Goal: Information Seeking & Learning: Find specific fact

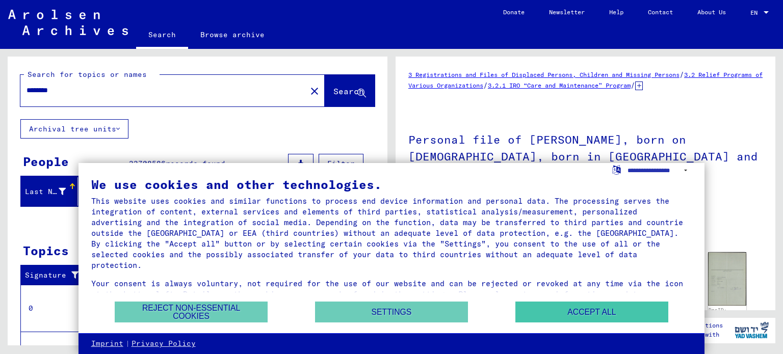
click at [587, 309] on button "Accept all" at bounding box center [591, 312] width 153 height 21
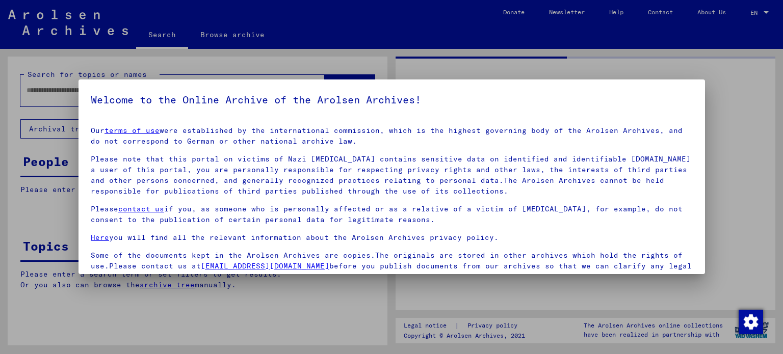
type input "********"
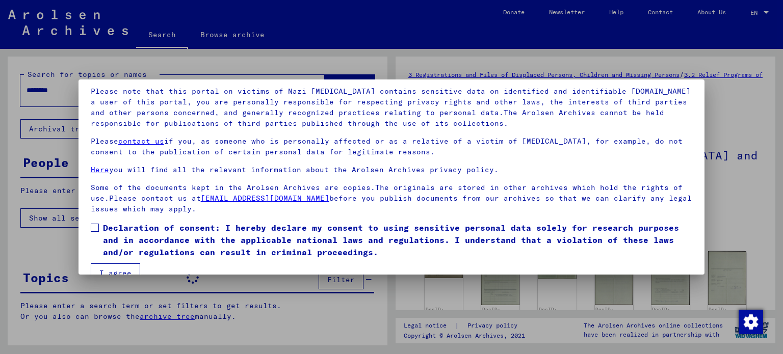
scroll to position [86, 0]
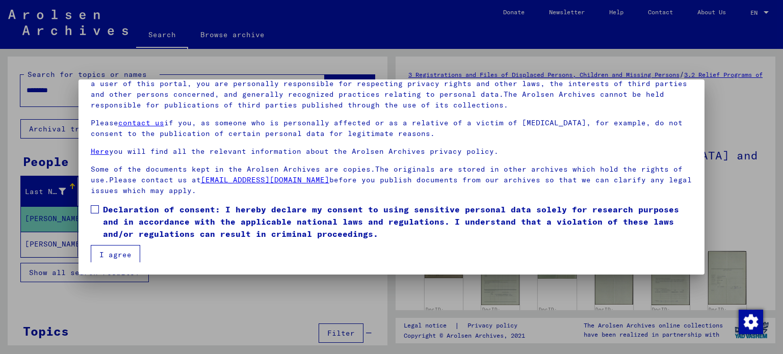
click at [113, 253] on button "I agree" at bounding box center [115, 254] width 49 height 19
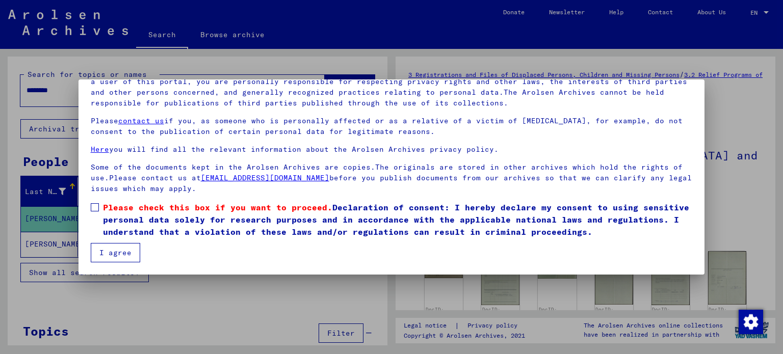
click at [95, 211] on span at bounding box center [95, 207] width 8 height 8
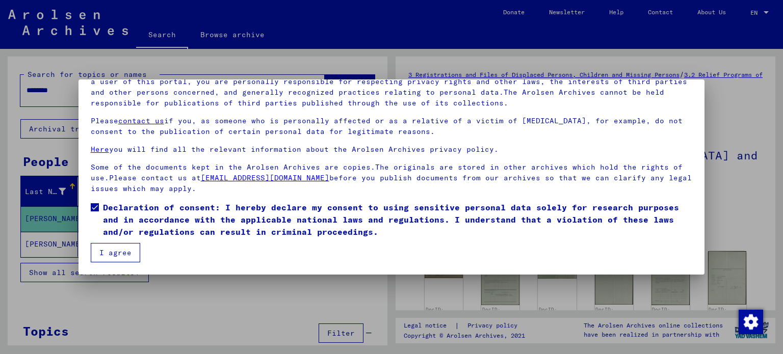
click at [121, 254] on button "I agree" at bounding box center [115, 252] width 49 height 19
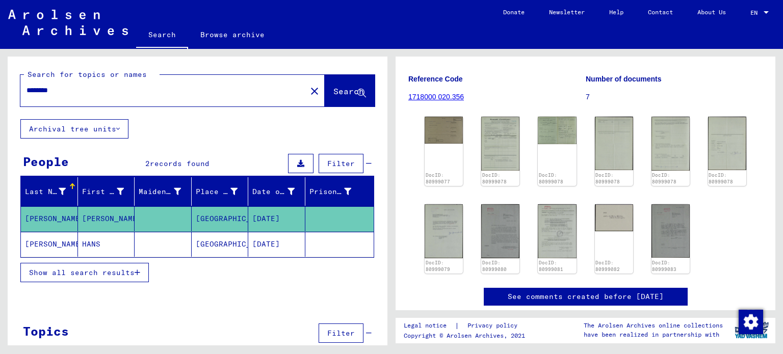
scroll to position [138, 0]
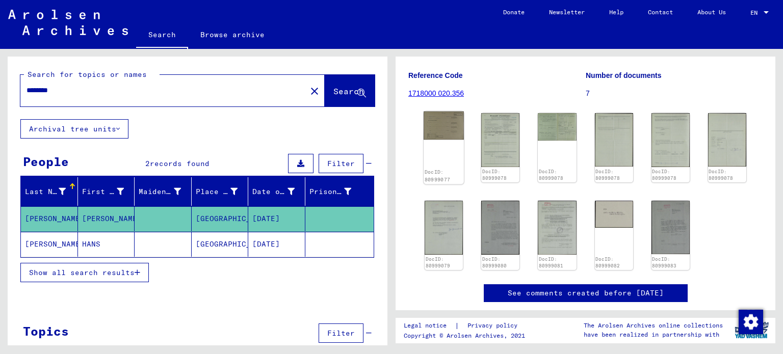
click at [447, 132] on img at bounding box center [444, 126] width 40 height 28
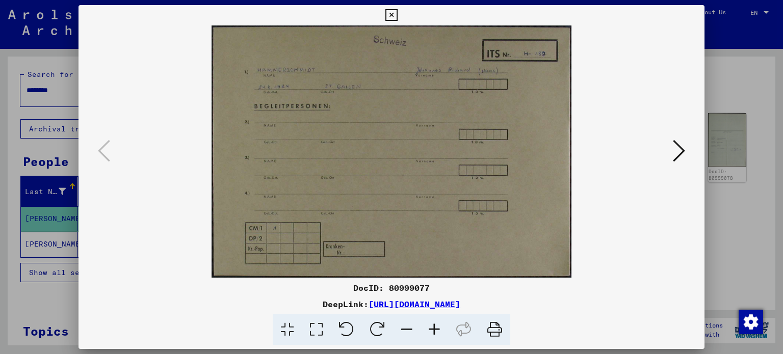
click at [394, 16] on icon at bounding box center [391, 15] width 12 height 12
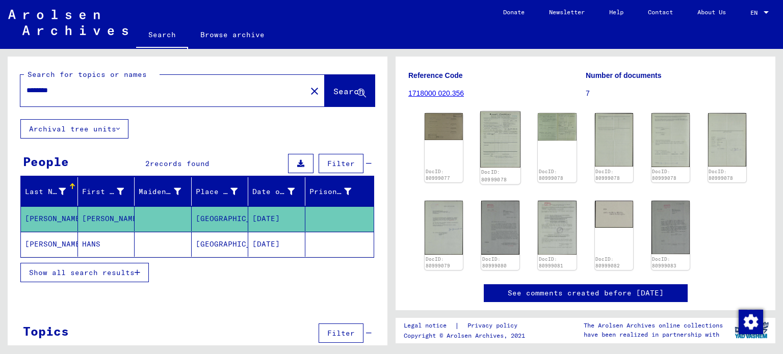
click at [494, 150] on img at bounding box center [500, 140] width 40 height 57
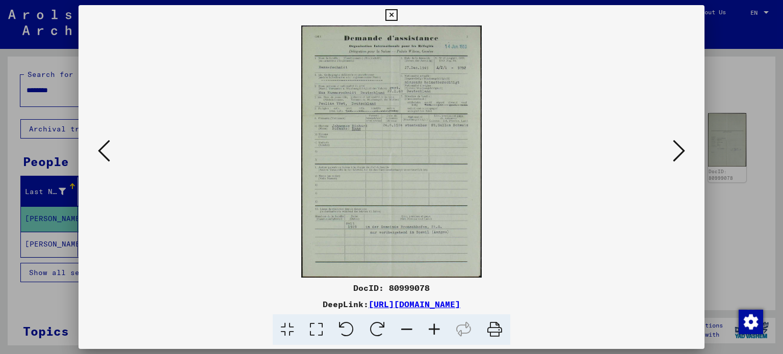
click at [437, 334] on icon at bounding box center [435, 330] width 28 height 31
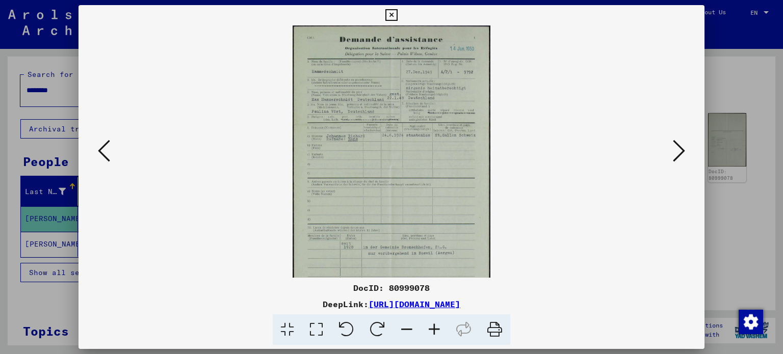
click at [437, 334] on icon at bounding box center [435, 330] width 28 height 31
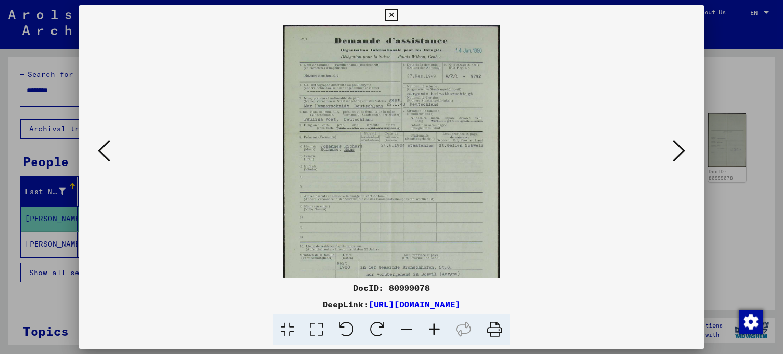
click at [437, 334] on icon at bounding box center [435, 330] width 28 height 31
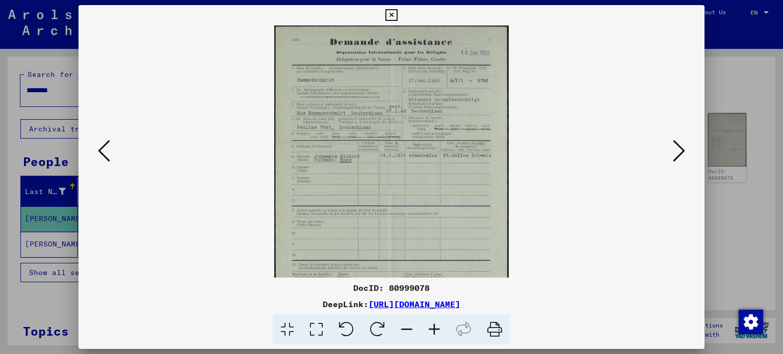
click at [437, 334] on icon at bounding box center [435, 330] width 28 height 31
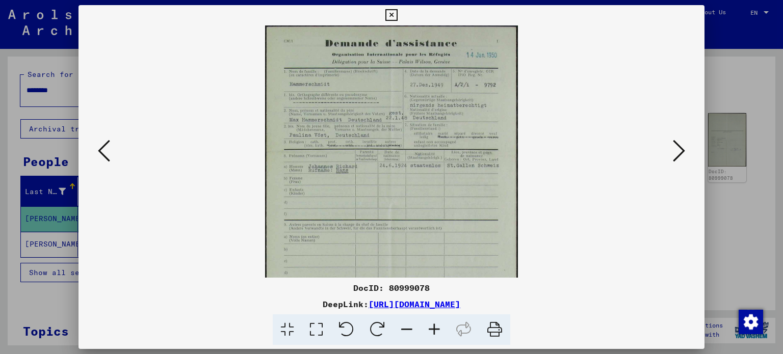
click at [437, 334] on icon at bounding box center [435, 330] width 28 height 31
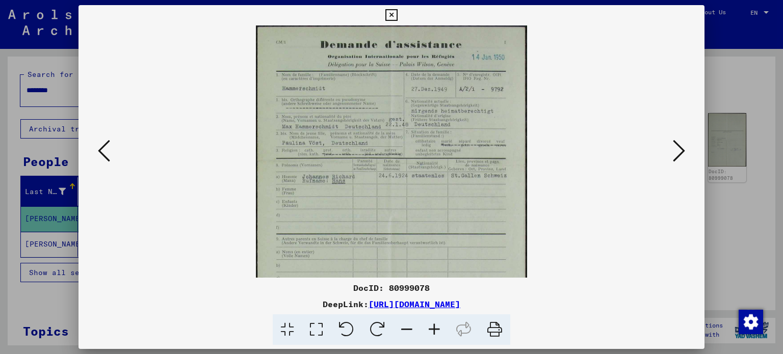
click at [437, 334] on icon at bounding box center [435, 330] width 28 height 31
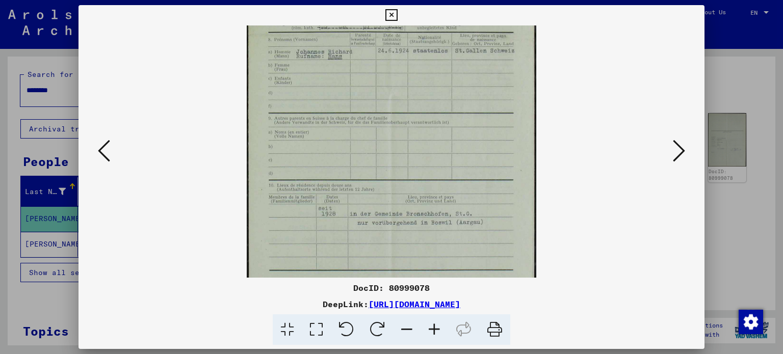
scroll to position [153, 0]
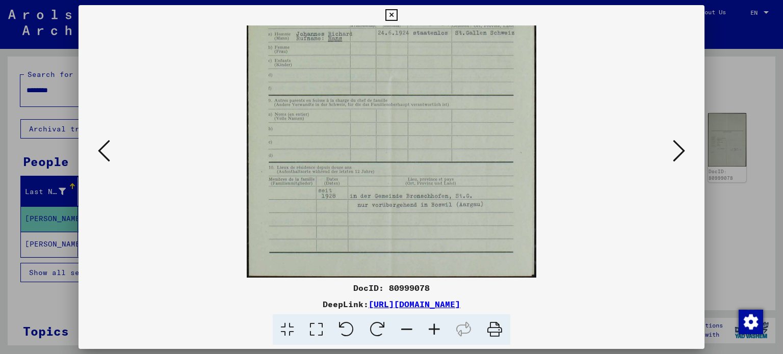
drag, startPoint x: 479, startPoint y: 188, endPoint x: 481, endPoint y: -62, distance: 249.3
click at [481, 0] on html "Search Browse archive Donate Newsletter Help Contact About Us Search Browse arc…" at bounding box center [391, 177] width 783 height 354
click at [680, 157] on icon at bounding box center [679, 151] width 12 height 24
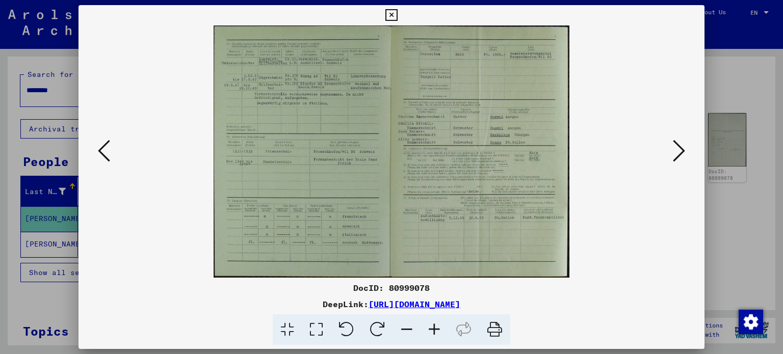
click at [437, 329] on icon at bounding box center [435, 330] width 28 height 31
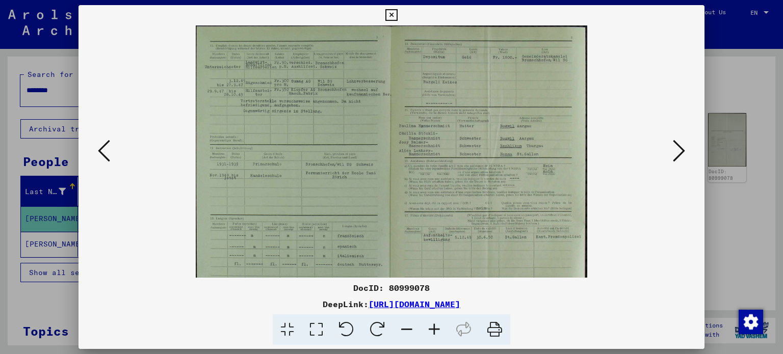
click at [437, 329] on icon at bounding box center [435, 330] width 28 height 31
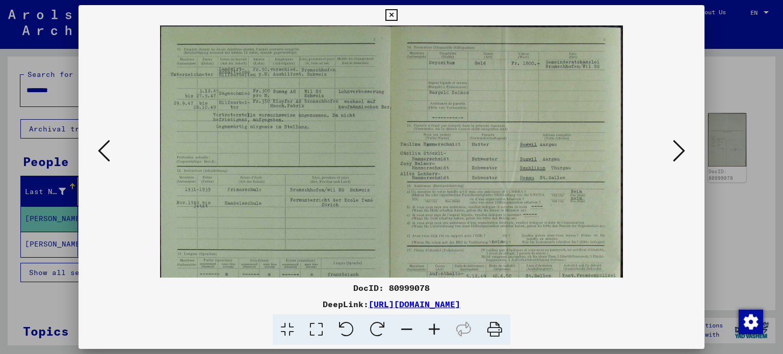
click at [437, 329] on icon at bounding box center [435, 330] width 28 height 31
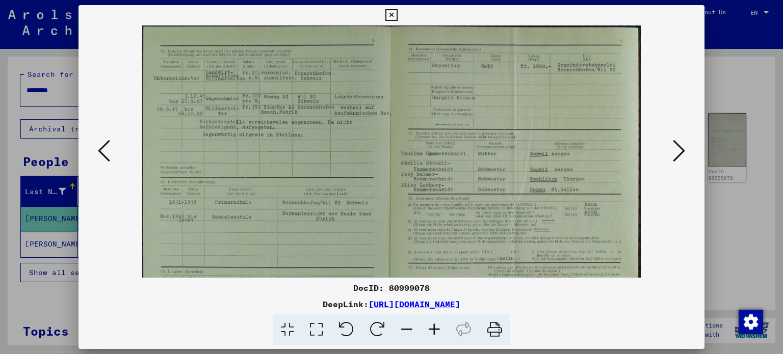
click at [437, 330] on icon at bounding box center [435, 330] width 28 height 31
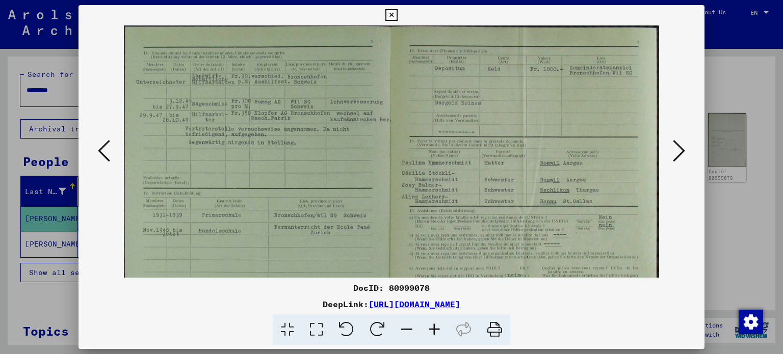
click at [437, 330] on icon at bounding box center [435, 330] width 28 height 31
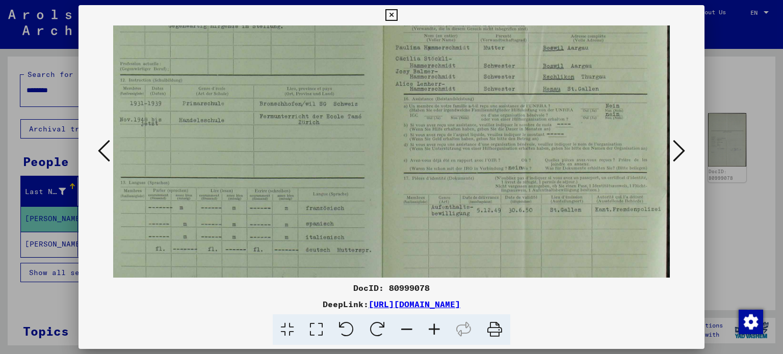
scroll to position [126, 14]
drag, startPoint x: 526, startPoint y: 202, endPoint x: 489, endPoint y: 53, distance: 153.8
click at [489, 53] on img at bounding box center [384, 102] width 571 height 405
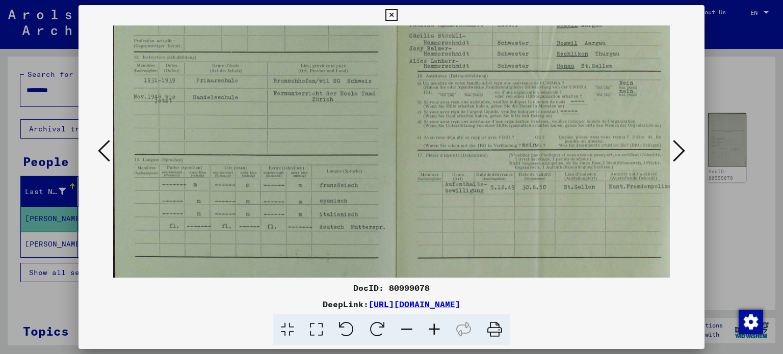
scroll to position [153, 2]
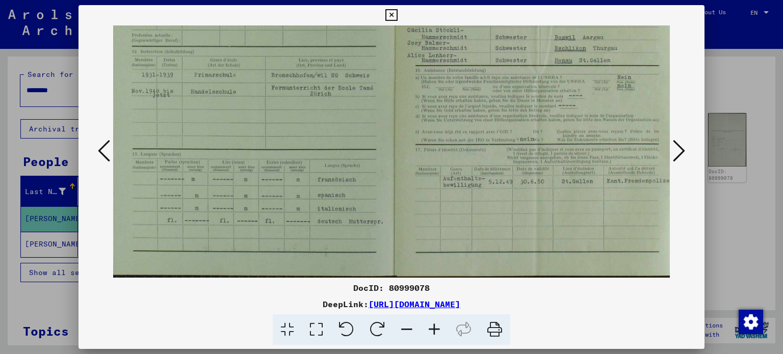
drag, startPoint x: 510, startPoint y: 232, endPoint x: 502, endPoint y: 143, distance: 89.6
click at [502, 143] on img at bounding box center [396, 75] width 571 height 405
click at [679, 155] on icon at bounding box center [679, 151] width 12 height 24
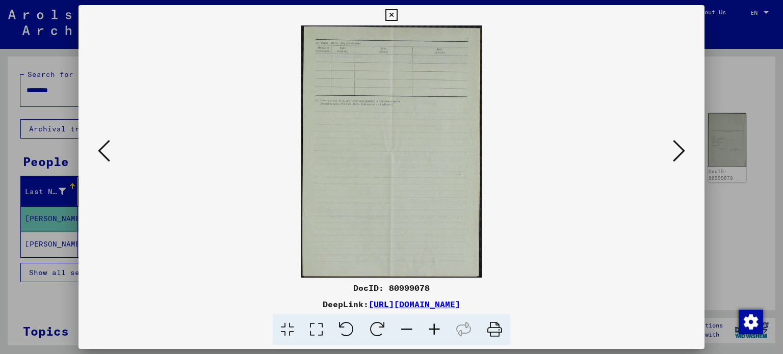
click at [679, 155] on icon at bounding box center [679, 151] width 12 height 24
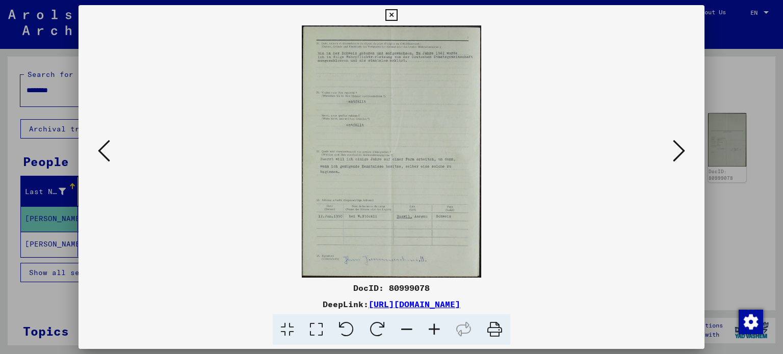
click at [386, 149] on img at bounding box center [391, 151] width 179 height 252
click at [432, 331] on icon at bounding box center [435, 330] width 28 height 31
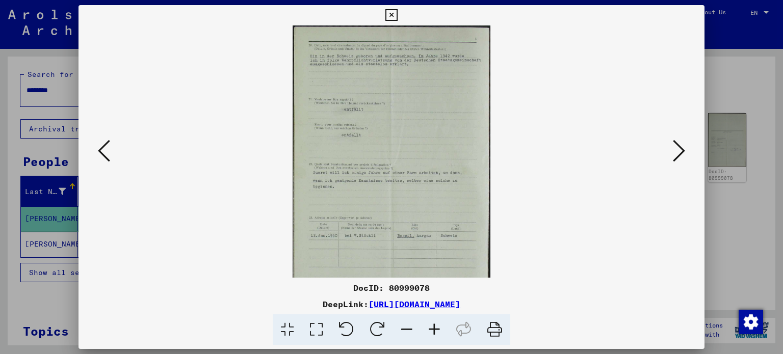
click at [432, 331] on icon at bounding box center [435, 330] width 28 height 31
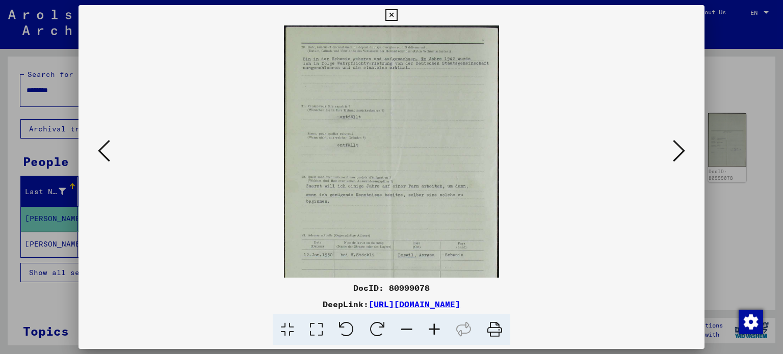
click at [432, 331] on icon at bounding box center [435, 330] width 28 height 31
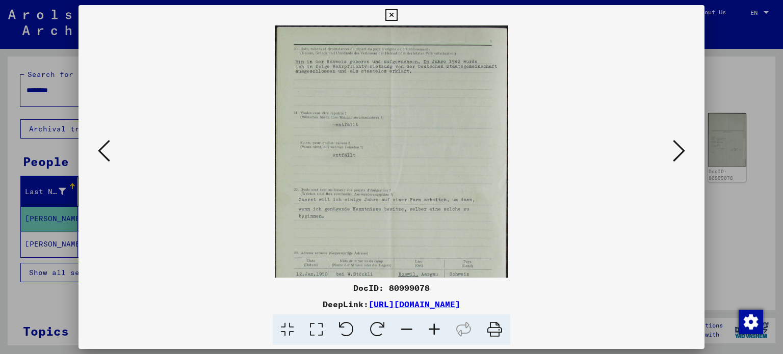
click at [432, 331] on icon at bounding box center [435, 330] width 28 height 31
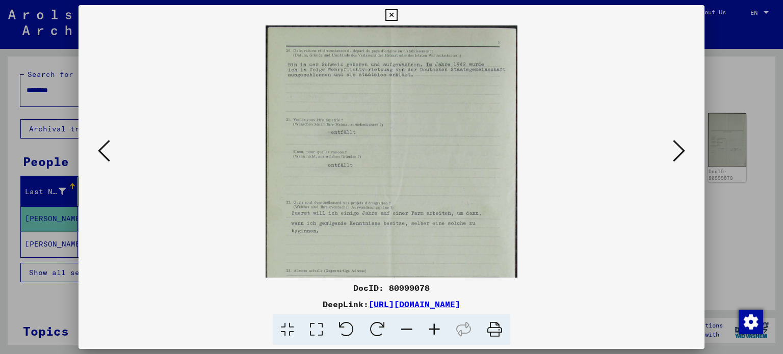
click at [432, 331] on icon at bounding box center [435, 330] width 28 height 31
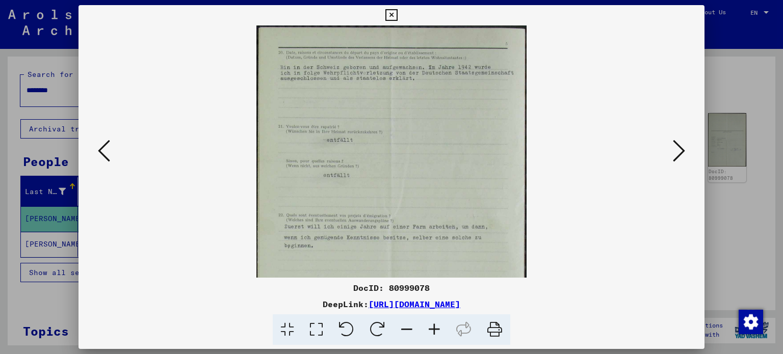
click at [432, 331] on icon at bounding box center [435, 330] width 28 height 31
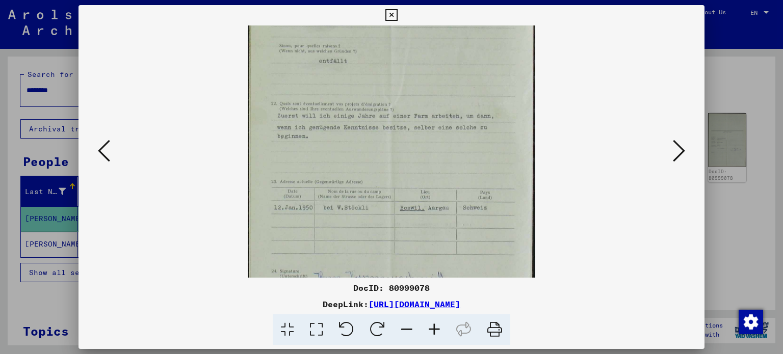
scroll to position [153, 0]
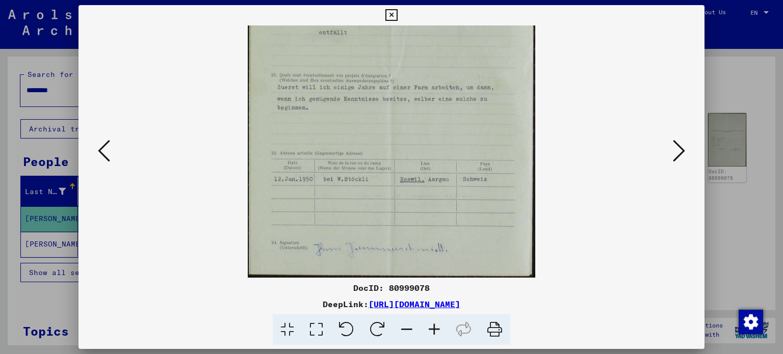
drag, startPoint x: 423, startPoint y: 224, endPoint x: 426, endPoint y: 38, distance: 186.6
click at [426, 38] on img at bounding box center [392, 75] width 288 height 405
click at [677, 155] on icon at bounding box center [679, 151] width 12 height 24
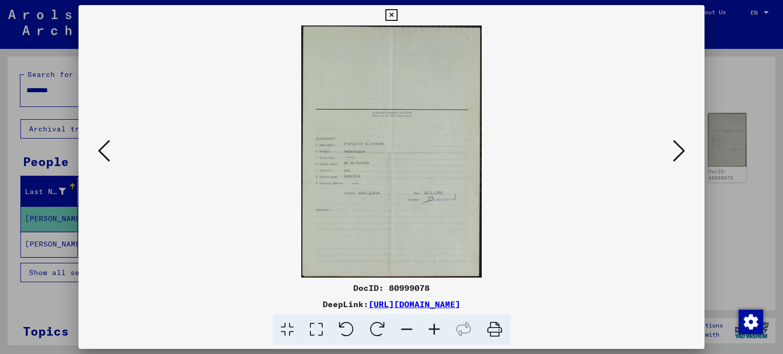
click at [677, 153] on icon at bounding box center [679, 151] width 12 height 24
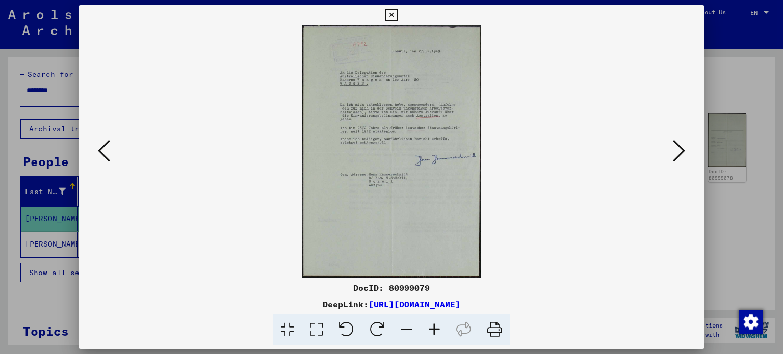
click at [399, 241] on img at bounding box center [391, 151] width 179 height 252
click at [431, 326] on icon at bounding box center [435, 330] width 28 height 31
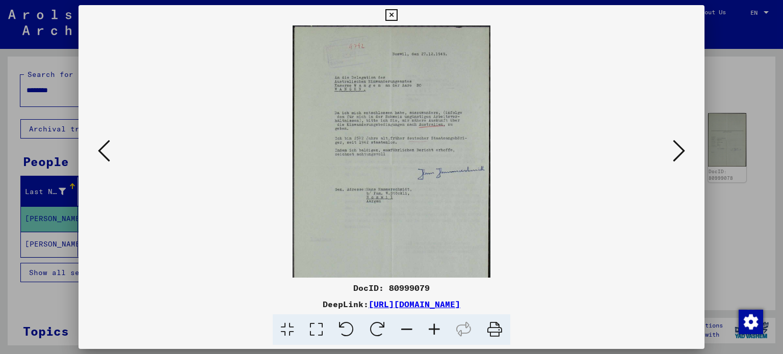
click at [431, 326] on icon at bounding box center [435, 330] width 28 height 31
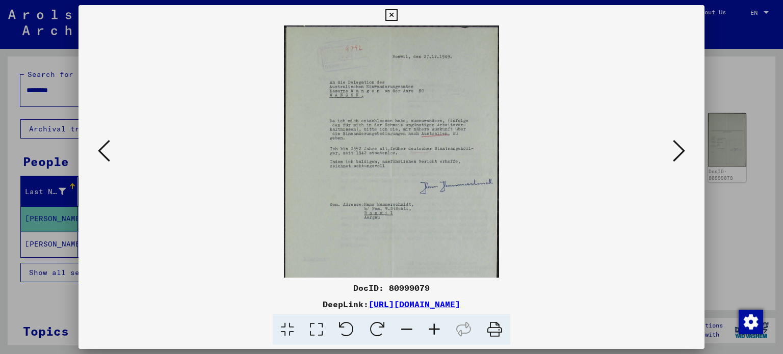
click at [431, 326] on icon at bounding box center [435, 330] width 28 height 31
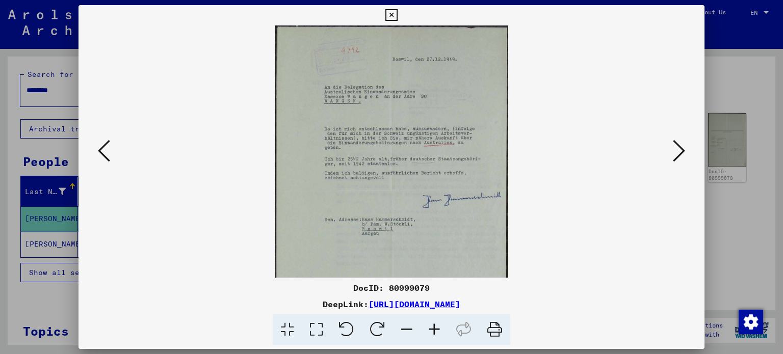
click at [431, 326] on icon at bounding box center [435, 330] width 28 height 31
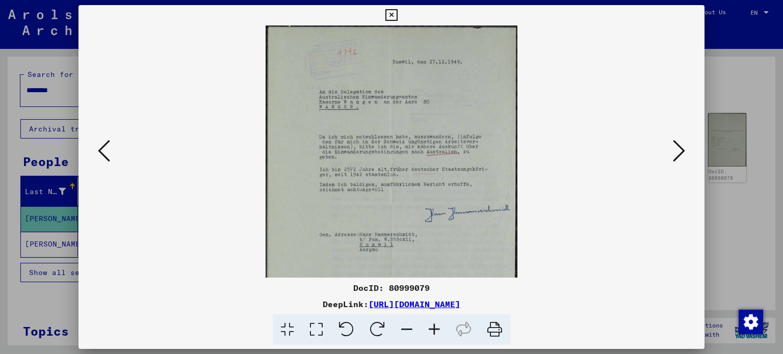
click at [431, 327] on icon at bounding box center [435, 330] width 28 height 31
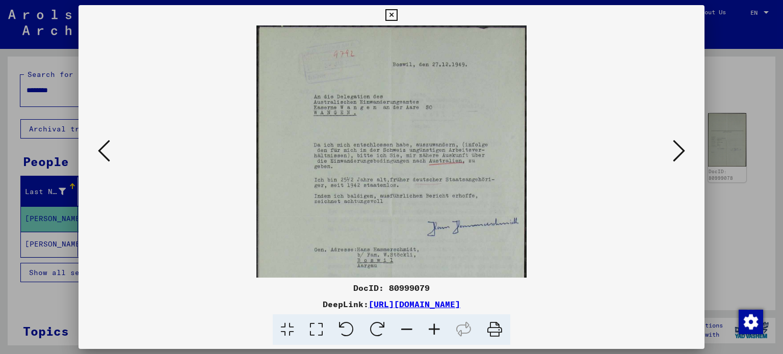
click at [676, 155] on icon at bounding box center [679, 151] width 12 height 24
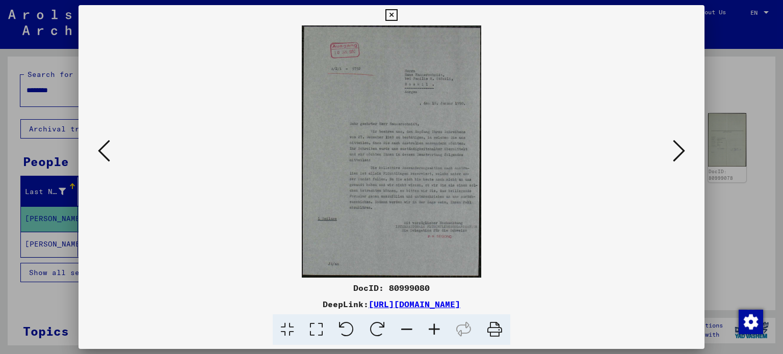
click at [434, 327] on icon at bounding box center [435, 330] width 28 height 31
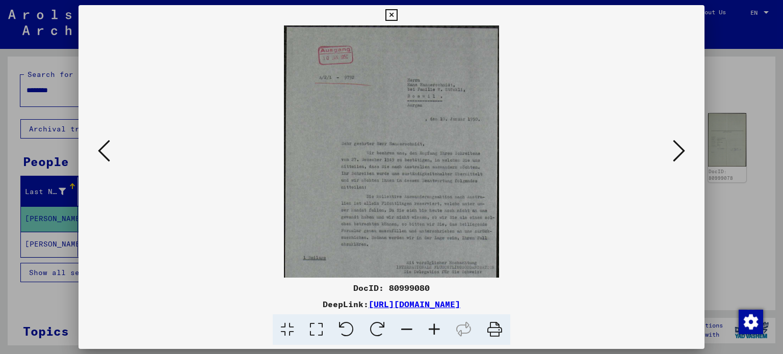
click at [434, 327] on icon at bounding box center [435, 330] width 28 height 31
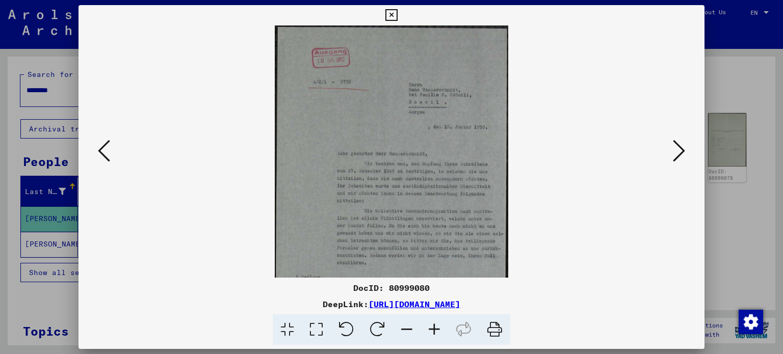
click at [434, 327] on icon at bounding box center [435, 330] width 28 height 31
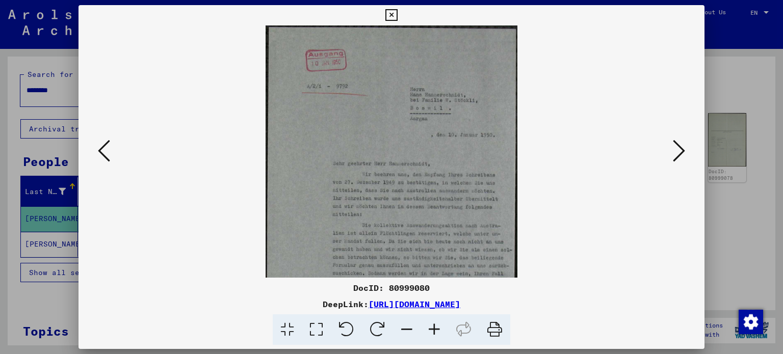
click at [434, 328] on icon at bounding box center [435, 330] width 28 height 31
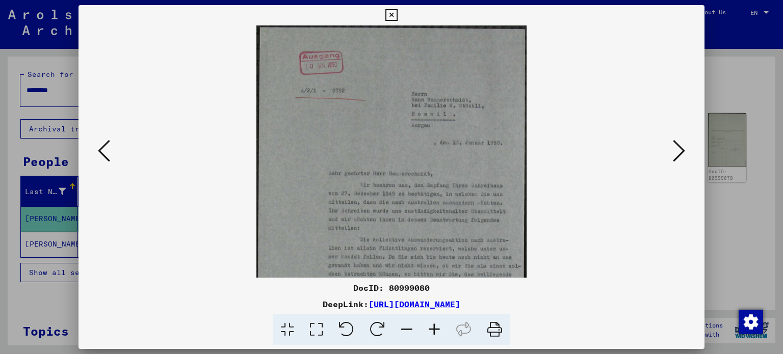
click at [434, 328] on icon at bounding box center [435, 330] width 28 height 31
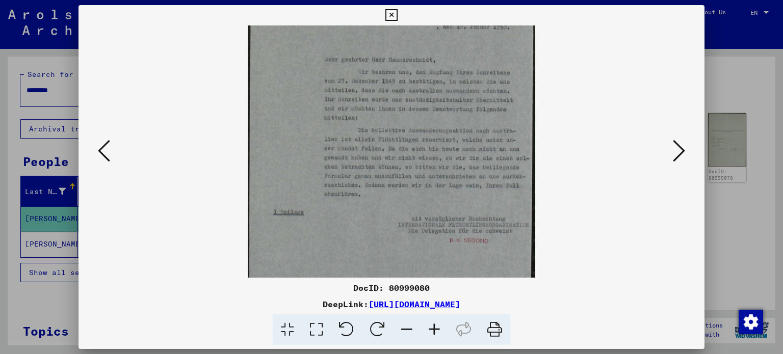
scroll to position [124, 0]
drag, startPoint x: 411, startPoint y: 243, endPoint x: 387, endPoint y: 120, distance: 125.6
click at [387, 120] on img at bounding box center [392, 103] width 288 height 405
click at [679, 148] on icon at bounding box center [679, 151] width 12 height 24
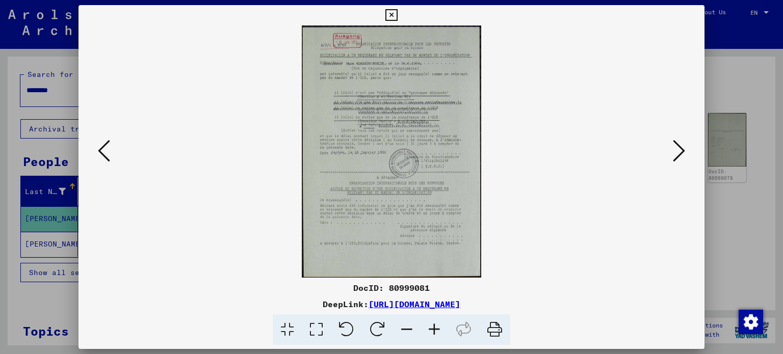
scroll to position [0, 0]
click at [432, 329] on icon at bounding box center [435, 330] width 28 height 31
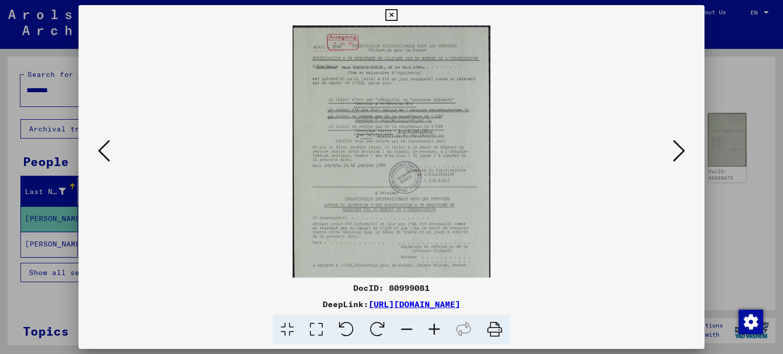
click at [432, 329] on icon at bounding box center [435, 330] width 28 height 31
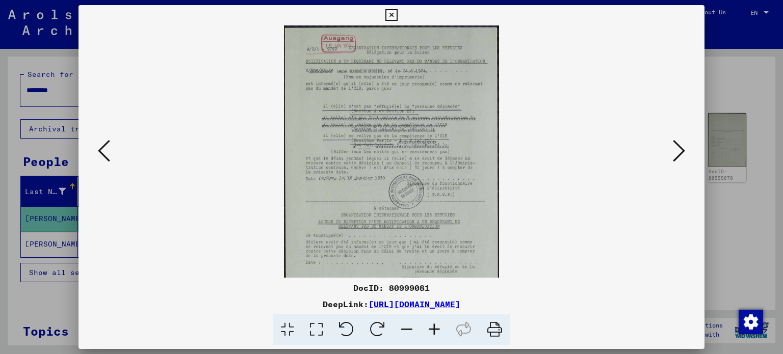
click at [432, 329] on icon at bounding box center [435, 330] width 28 height 31
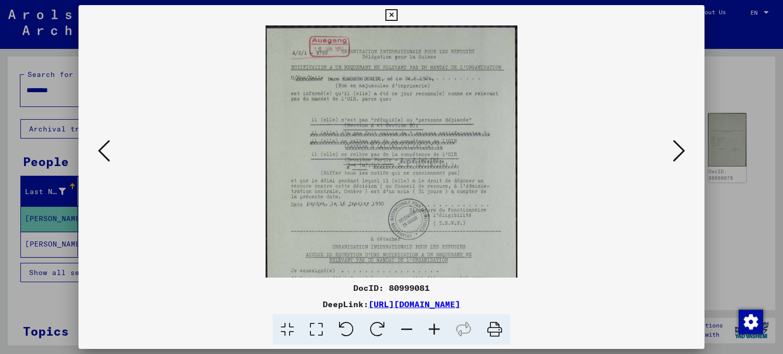
click at [432, 329] on icon at bounding box center [435, 330] width 28 height 31
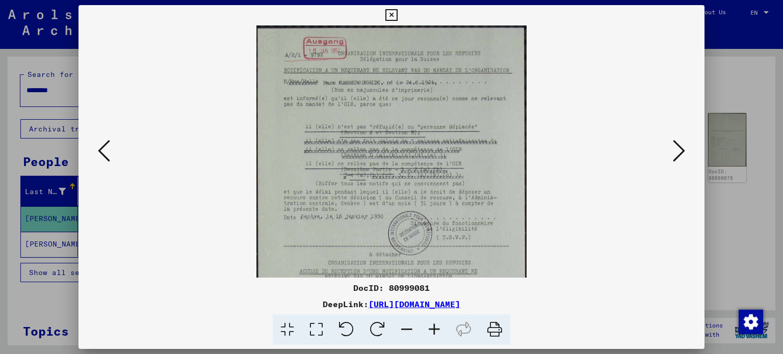
click at [432, 329] on icon at bounding box center [435, 330] width 28 height 31
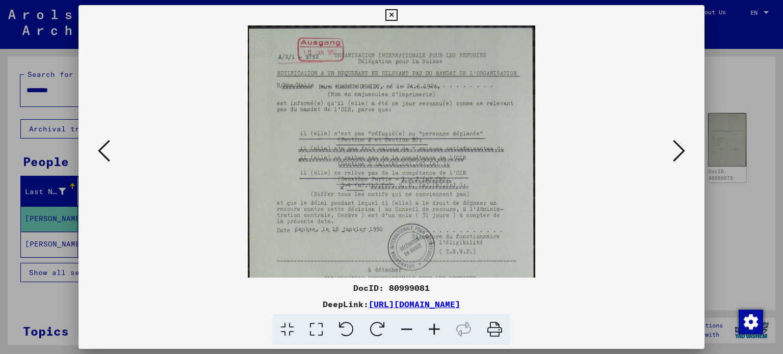
click at [432, 330] on icon at bounding box center [435, 330] width 28 height 31
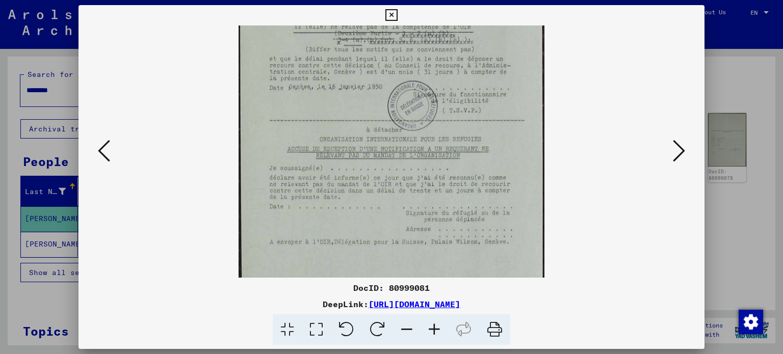
scroll to position [178, 0]
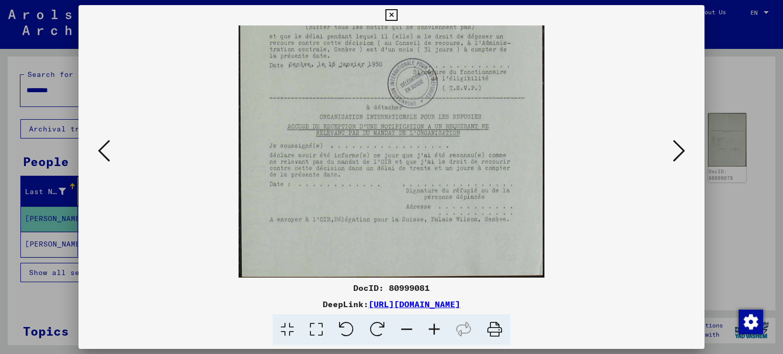
drag, startPoint x: 465, startPoint y: 175, endPoint x: 440, endPoint y: -17, distance: 193.3
click at [440, 0] on html "Search Browse archive Donate Newsletter Help Contact About Us Search Browse arc…" at bounding box center [391, 177] width 783 height 354
click at [679, 157] on icon at bounding box center [679, 151] width 12 height 24
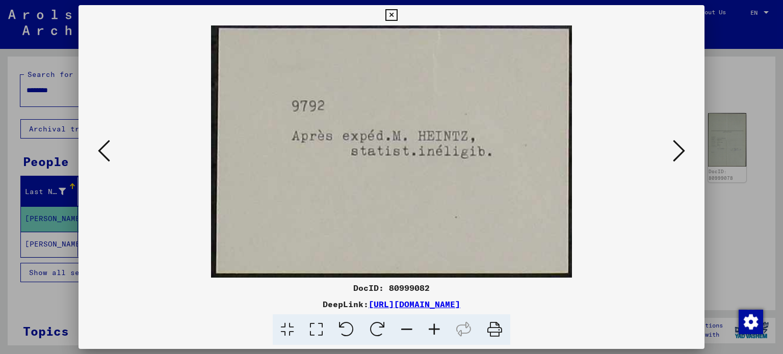
click at [681, 153] on icon at bounding box center [679, 151] width 12 height 24
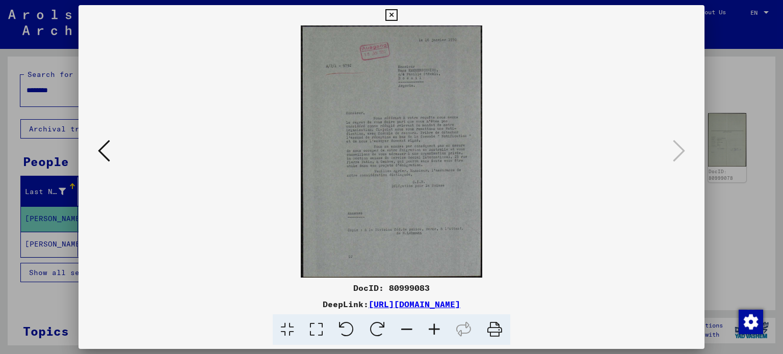
click at [393, 14] on icon at bounding box center [391, 15] width 12 height 12
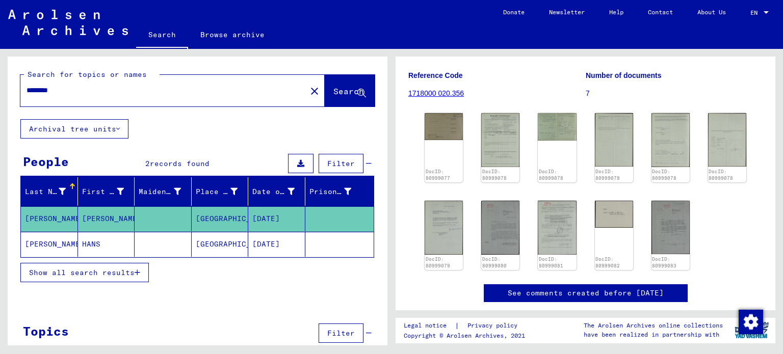
click at [100, 239] on mat-cell "HANS" at bounding box center [106, 244] width 57 height 25
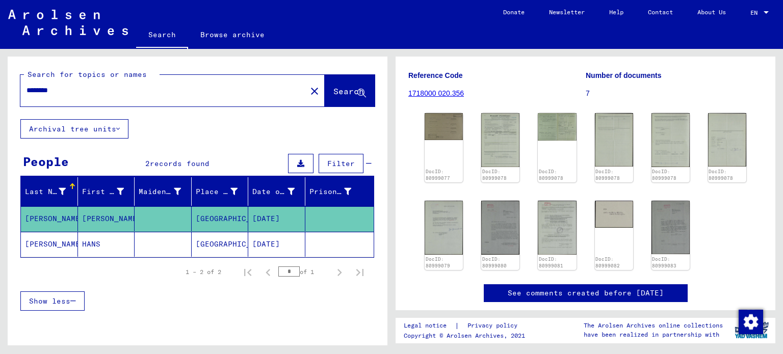
click at [93, 242] on mat-cell "HANS" at bounding box center [106, 244] width 57 height 25
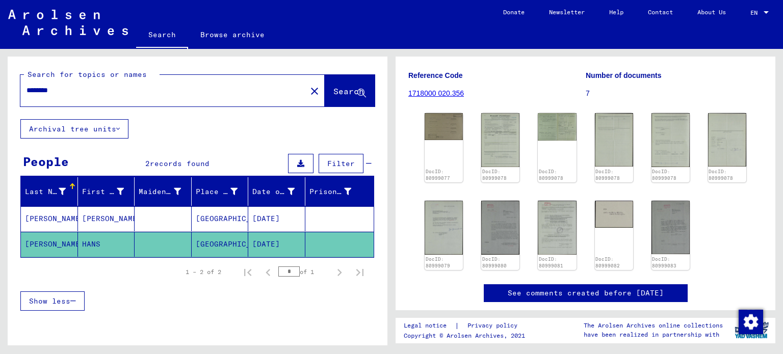
click at [93, 242] on mat-cell "HANS" at bounding box center [106, 244] width 57 height 25
click at [92, 246] on mat-cell "HANS" at bounding box center [106, 244] width 57 height 25
click at [205, 329] on div at bounding box center [198, 330] width 380 height 13
click at [247, 97] on div "********" at bounding box center [160, 90] width 280 height 23
click at [308, 87] on mat-icon "close" at bounding box center [314, 91] width 12 height 12
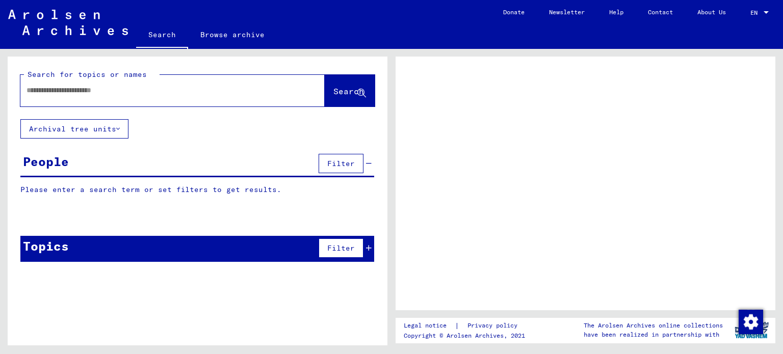
click at [254, 85] on input "text" at bounding box center [164, 90] width 274 height 11
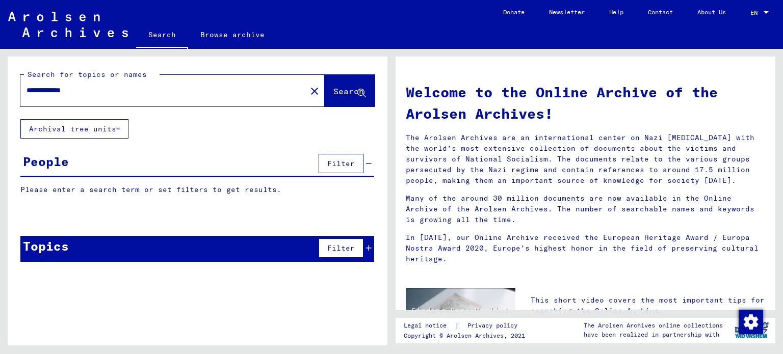
type input "**********"
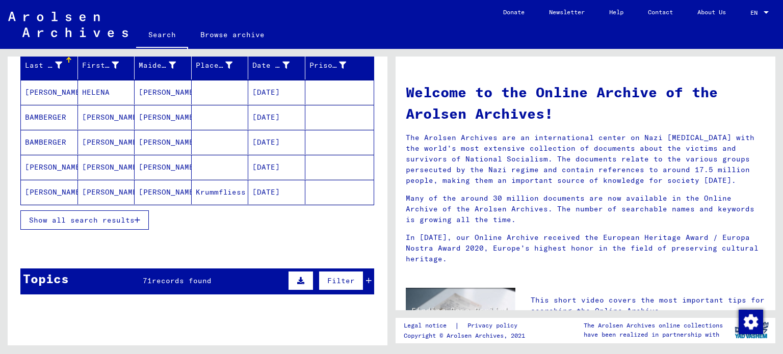
scroll to position [121, 0]
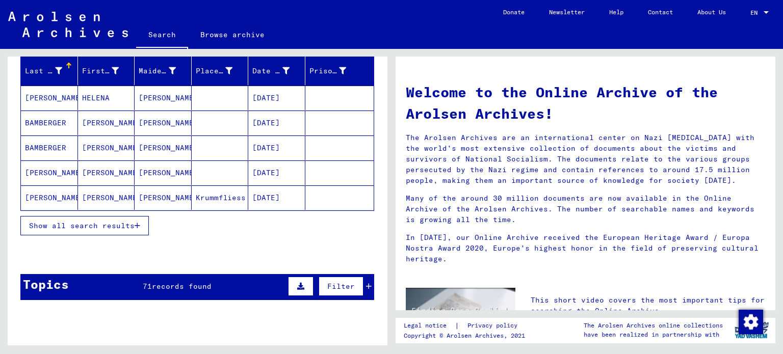
click at [68, 221] on span "Show all search results" at bounding box center [82, 225] width 106 height 9
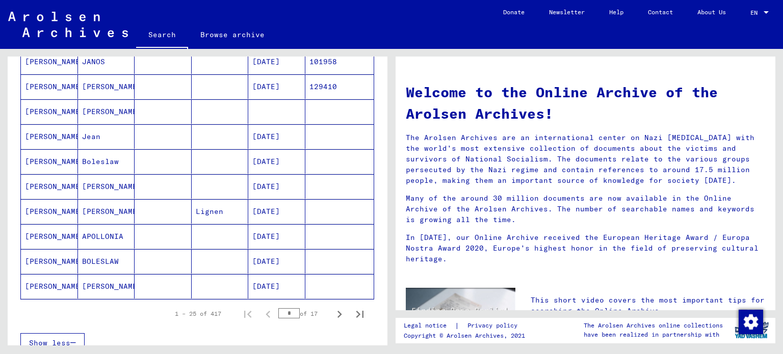
scroll to position [533, 0]
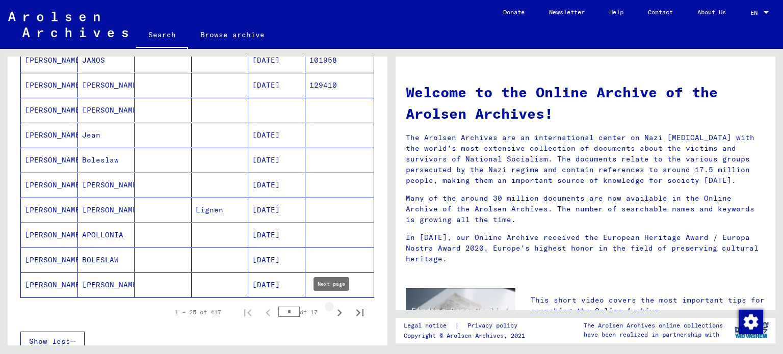
click at [337, 311] on icon "Next page" at bounding box center [339, 312] width 5 height 7
type input "*"
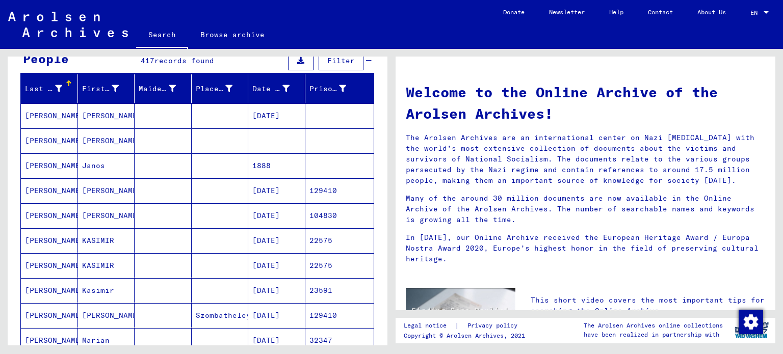
scroll to position [101, 0]
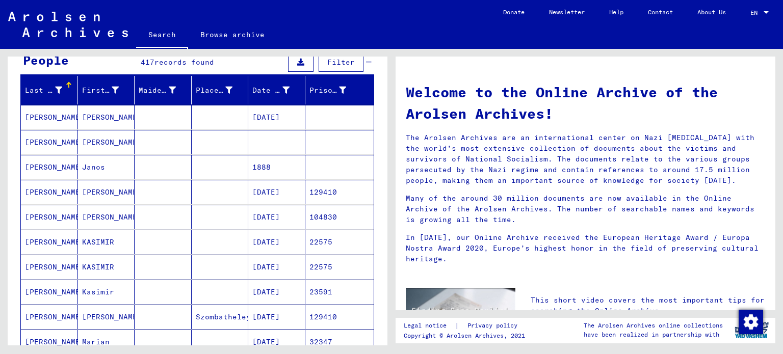
click at [57, 114] on mat-cell "[PERSON_NAME]" at bounding box center [49, 117] width 57 height 24
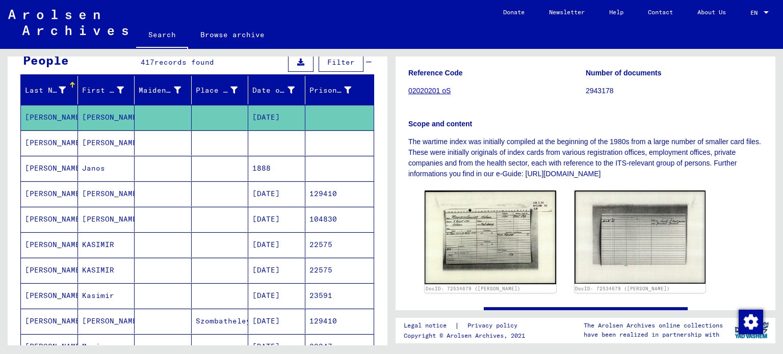
scroll to position [198, 0]
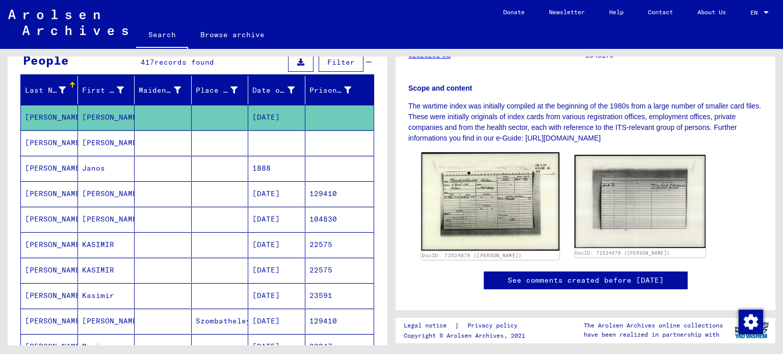
click at [508, 212] on img at bounding box center [491, 201] width 138 height 98
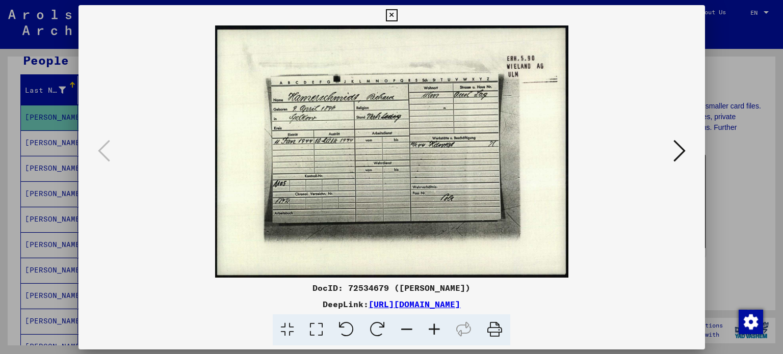
click at [508, 212] on img at bounding box center [391, 151] width 557 height 252
click at [675, 152] on icon at bounding box center [679, 151] width 12 height 24
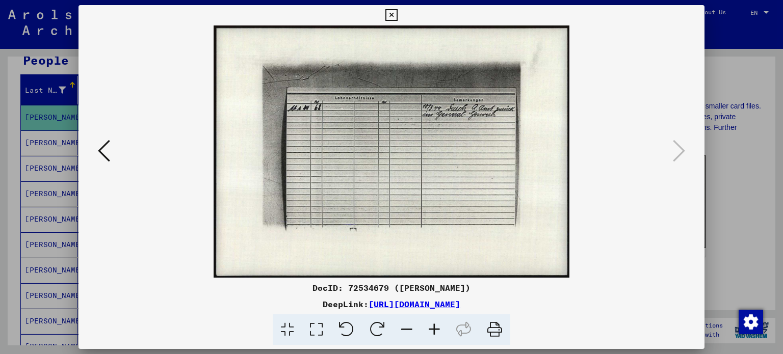
click at [392, 13] on icon at bounding box center [391, 15] width 12 height 12
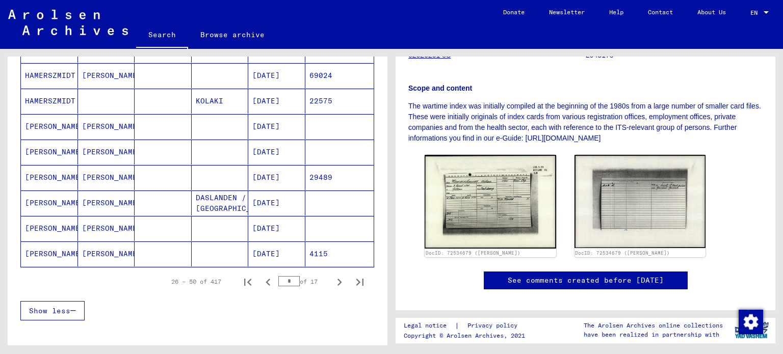
scroll to position [590, 0]
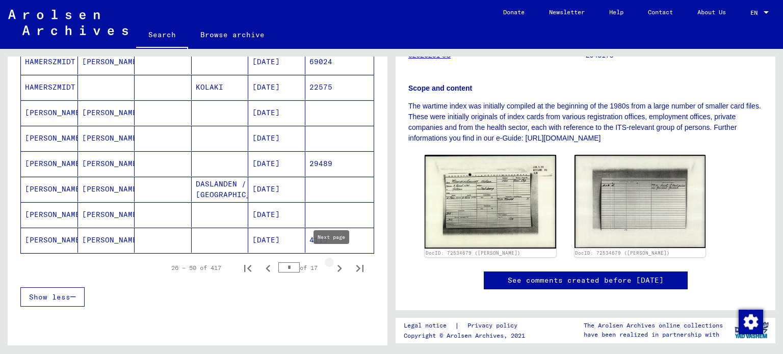
click at [332, 263] on icon "Next page" at bounding box center [339, 269] width 14 height 14
type input "*"
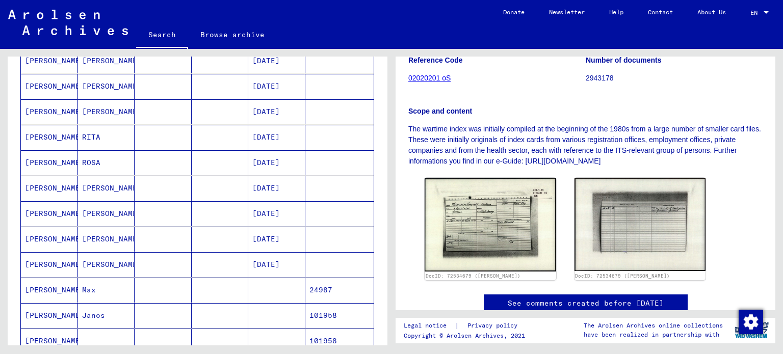
scroll to position [366, 0]
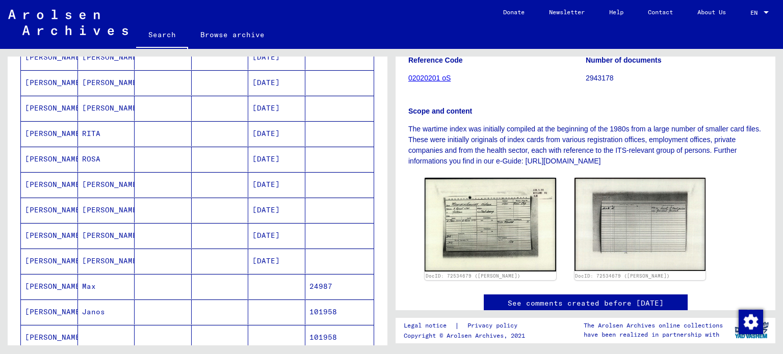
click at [55, 285] on mat-cell "[PERSON_NAME]" at bounding box center [49, 286] width 57 height 25
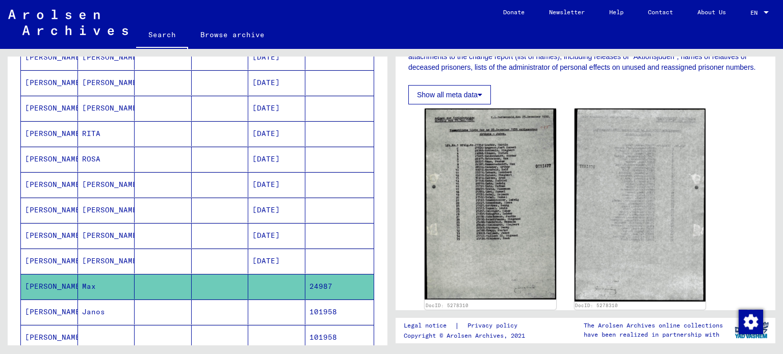
scroll to position [221, 0]
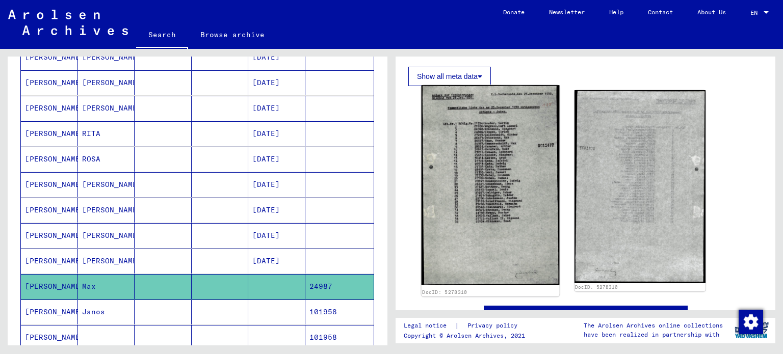
click at [497, 189] on img at bounding box center [491, 185] width 138 height 200
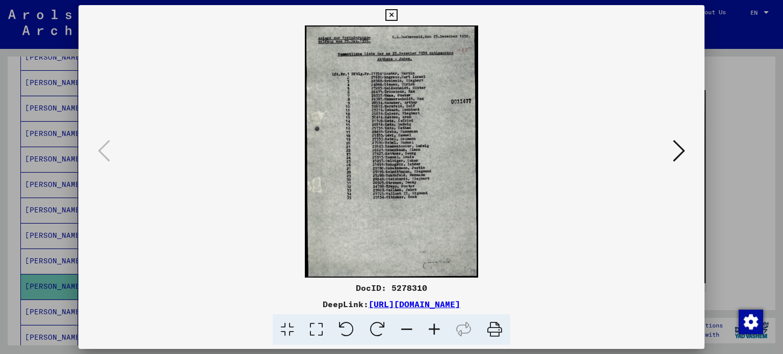
click at [434, 329] on icon at bounding box center [435, 330] width 28 height 31
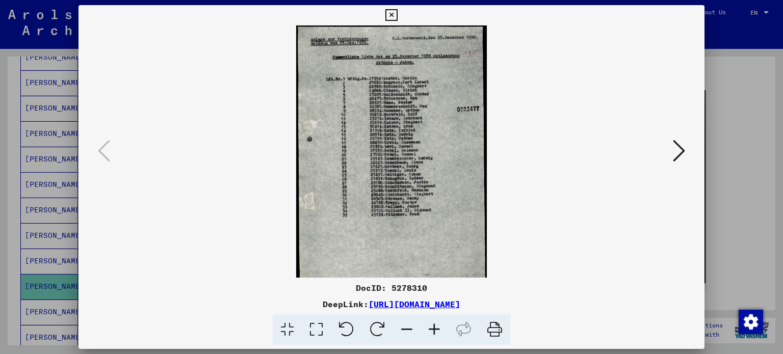
click at [434, 329] on icon at bounding box center [435, 330] width 28 height 31
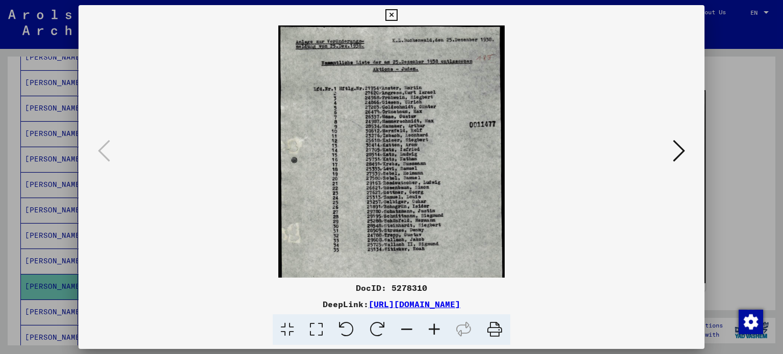
click at [434, 329] on icon at bounding box center [435, 330] width 28 height 31
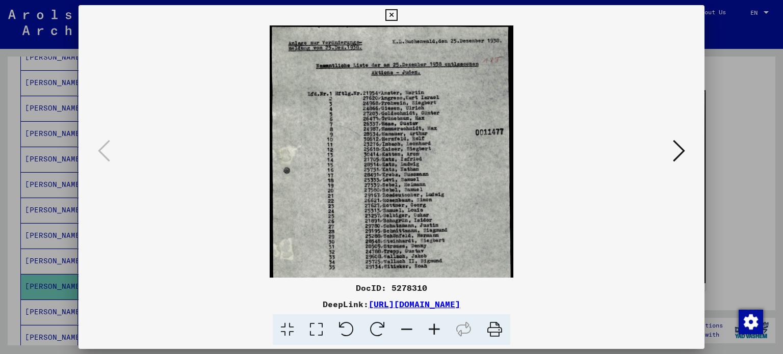
click at [434, 329] on icon at bounding box center [435, 330] width 28 height 31
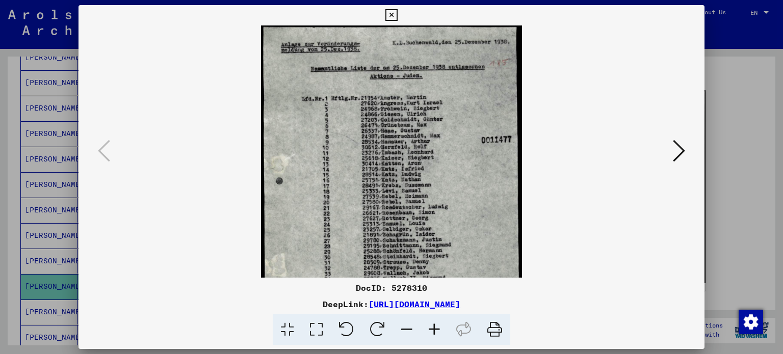
click at [434, 329] on icon at bounding box center [435, 330] width 28 height 31
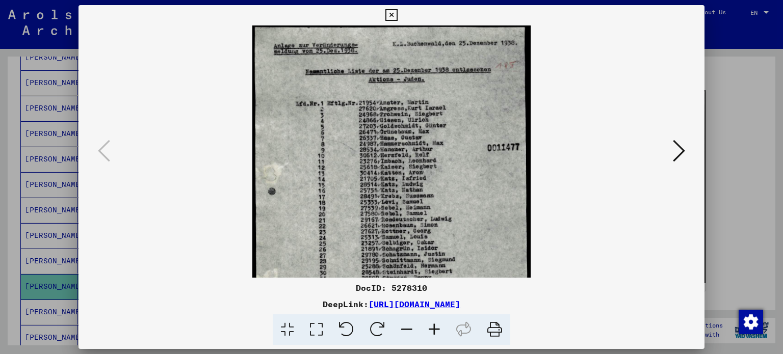
click at [434, 329] on icon at bounding box center [435, 330] width 28 height 31
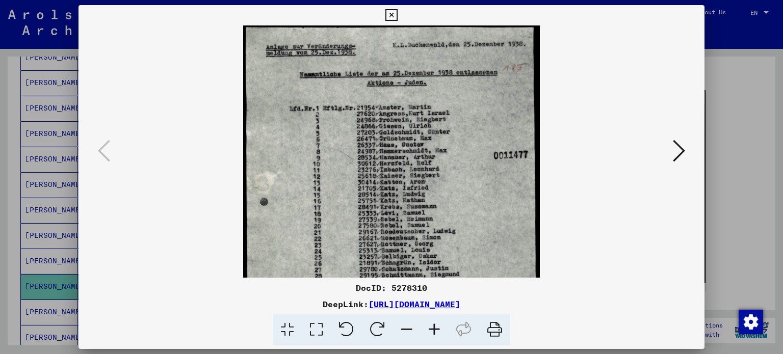
click at [434, 329] on icon at bounding box center [435, 330] width 28 height 31
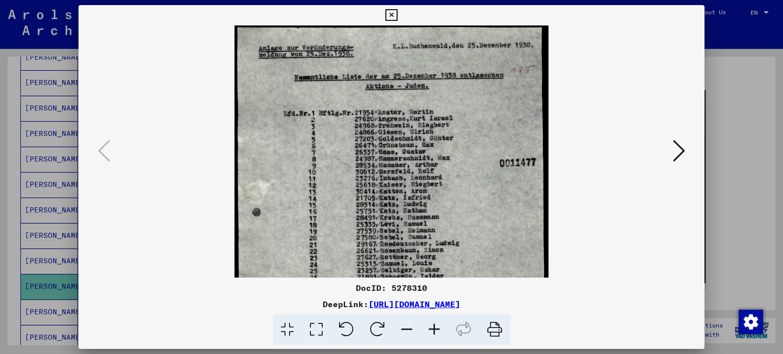
click at [434, 329] on icon at bounding box center [435, 330] width 28 height 31
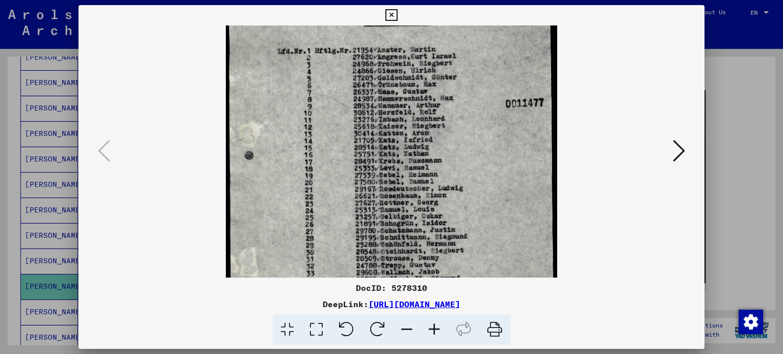
scroll to position [65, 0]
drag, startPoint x: 424, startPoint y: 219, endPoint x: 441, endPoint y: 157, distance: 64.9
click at [441, 157] on img at bounding box center [391, 201] width 331 height 482
click at [392, 13] on icon at bounding box center [391, 15] width 12 height 12
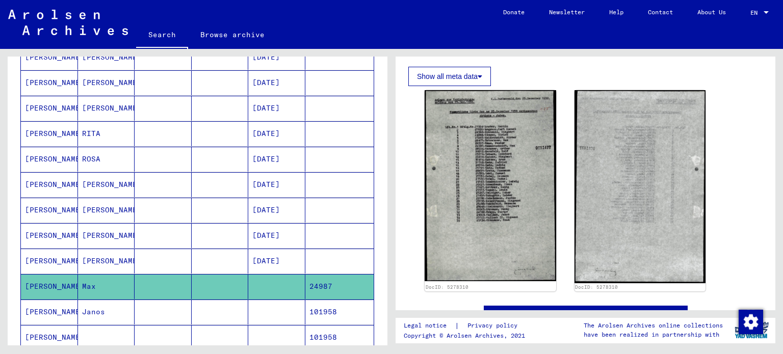
drag, startPoint x: 392, startPoint y: 13, endPoint x: 400, endPoint y: 181, distance: 167.9
click at [400, 181] on mat-sidenav-content "**********" at bounding box center [391, 177] width 783 height 354
click at [604, 86] on div "Reference Code 8012500076 Creation Date [DATE] - [DATE] Number of documents 18 …" at bounding box center [585, 11] width 354 height 150
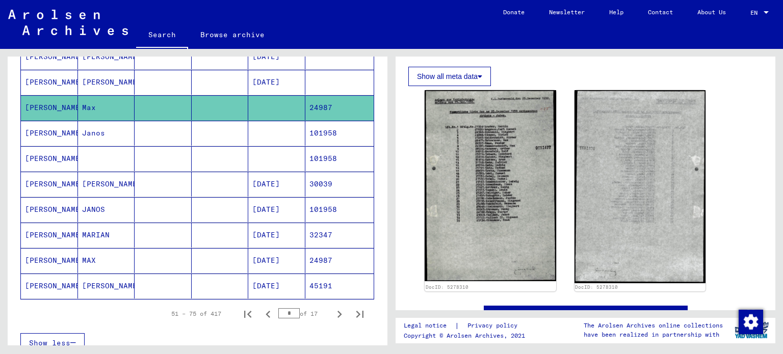
scroll to position [546, 0]
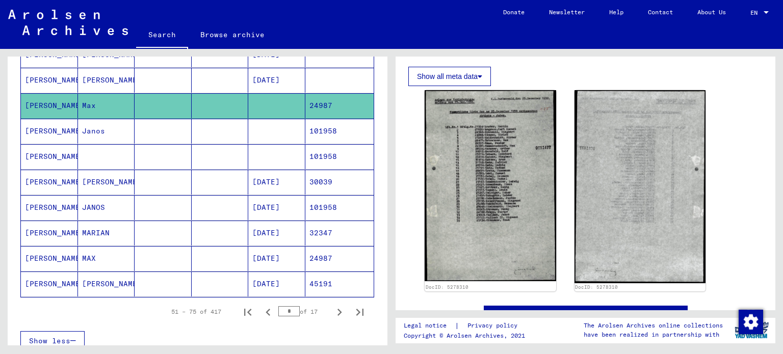
click at [38, 252] on mat-cell "[PERSON_NAME]" at bounding box center [49, 258] width 57 height 25
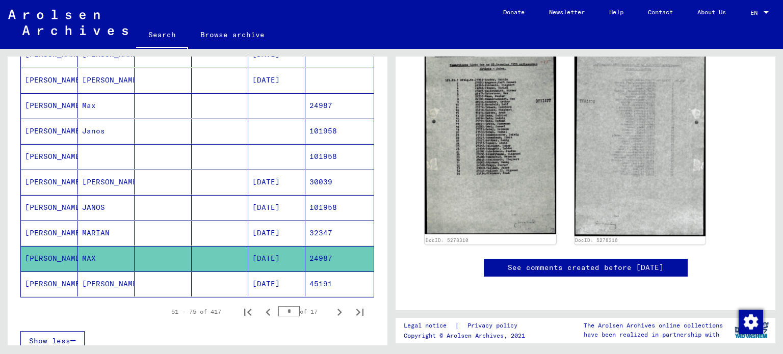
scroll to position [75, 0]
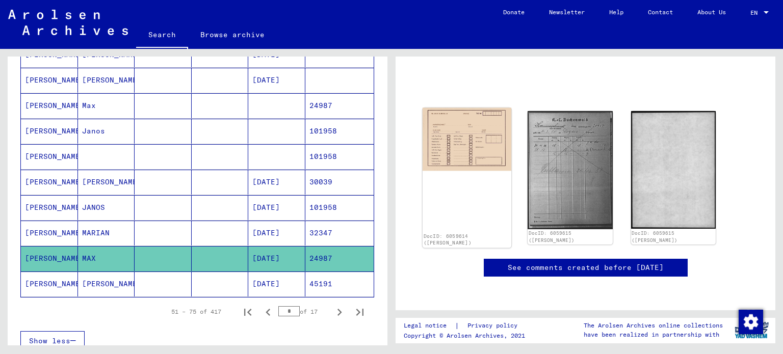
click at [472, 147] on img at bounding box center [467, 139] width 89 height 63
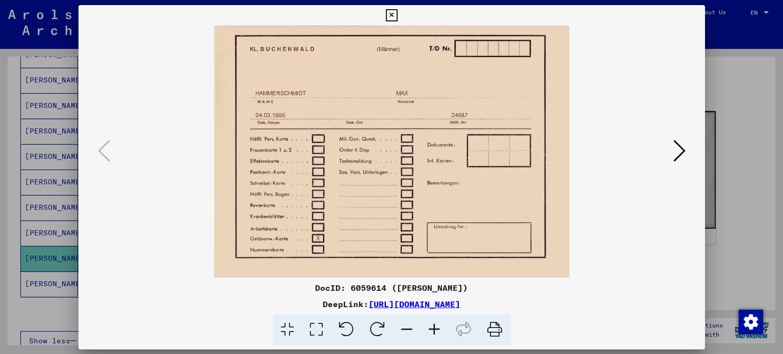
click at [472, 147] on img at bounding box center [391, 151] width 557 height 252
click at [677, 148] on icon at bounding box center [679, 151] width 12 height 24
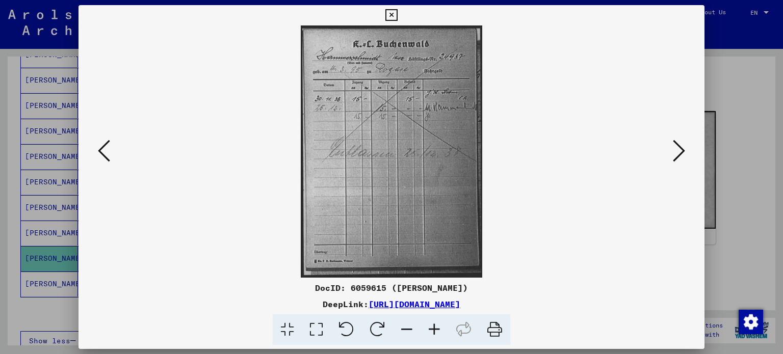
click at [679, 151] on icon at bounding box center [679, 151] width 12 height 24
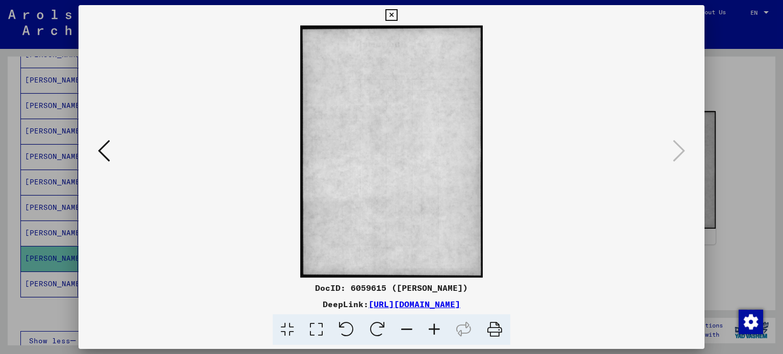
click at [395, 12] on icon at bounding box center [391, 15] width 12 height 12
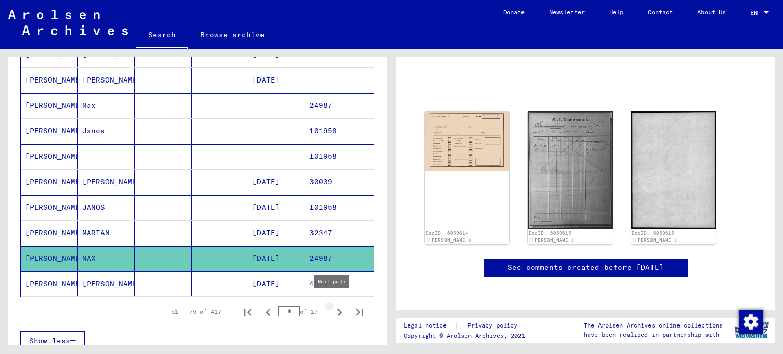
click at [332, 309] on icon "Next page" at bounding box center [339, 312] width 14 height 14
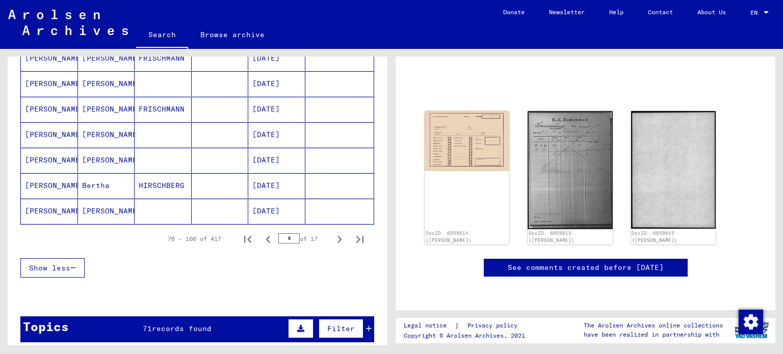
scroll to position [661, 0]
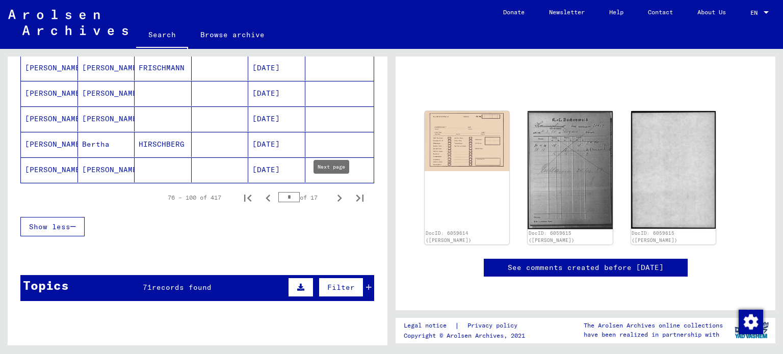
click at [334, 193] on icon "Next page" at bounding box center [339, 198] width 14 height 14
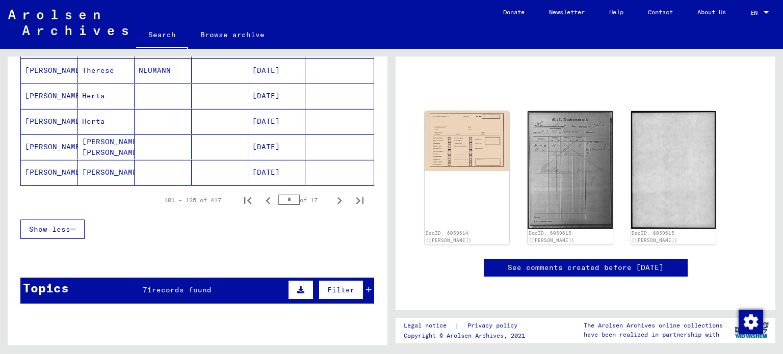
scroll to position [694, 0]
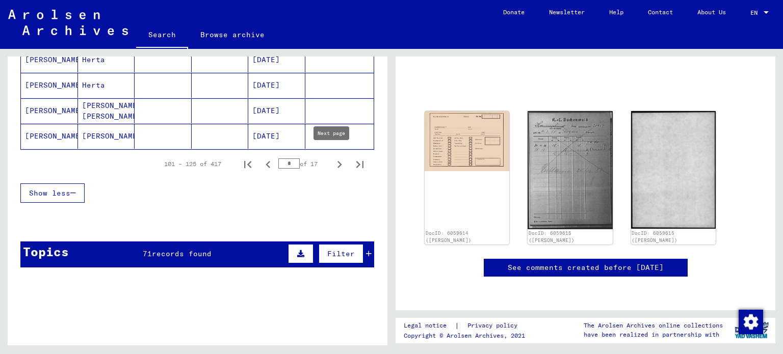
click at [332, 159] on icon "Next page" at bounding box center [339, 165] width 14 height 14
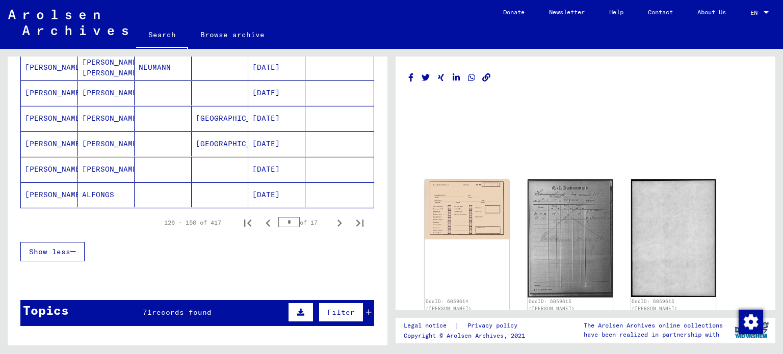
scroll to position [639, 0]
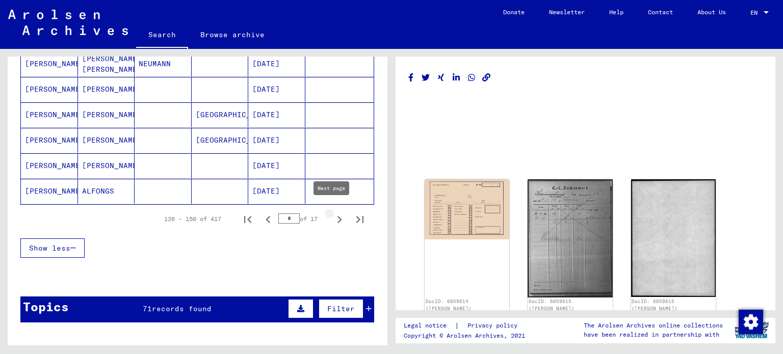
click at [334, 214] on icon "Next page" at bounding box center [339, 220] width 14 height 14
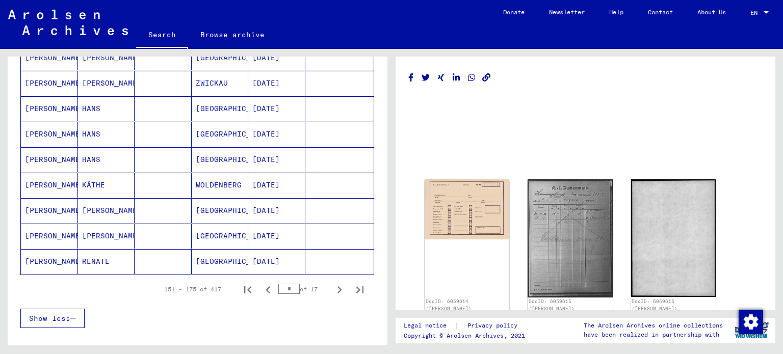
scroll to position [570, 0]
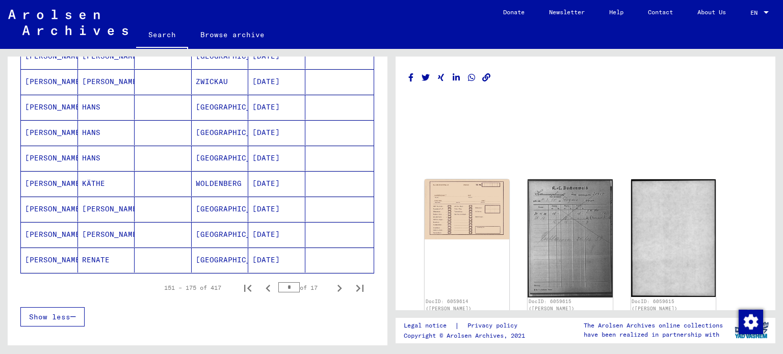
click at [45, 132] on mat-cell "[PERSON_NAME]" at bounding box center [49, 132] width 57 height 25
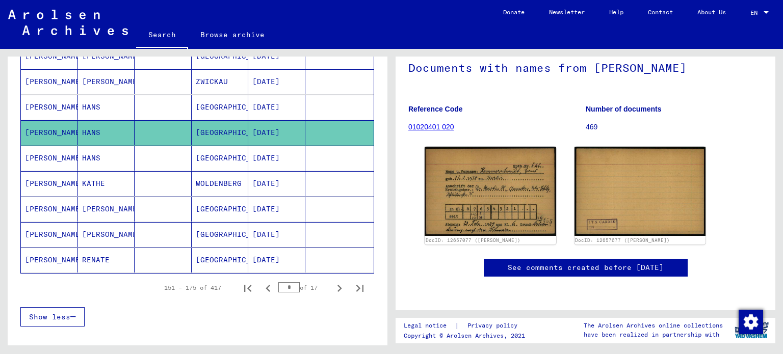
scroll to position [105, 0]
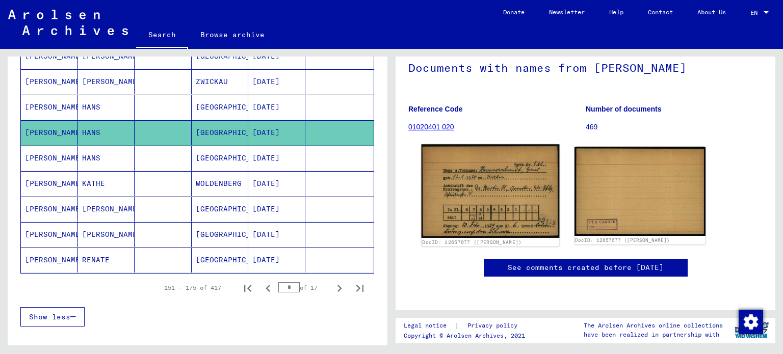
click at [497, 144] on img at bounding box center [491, 190] width 138 height 93
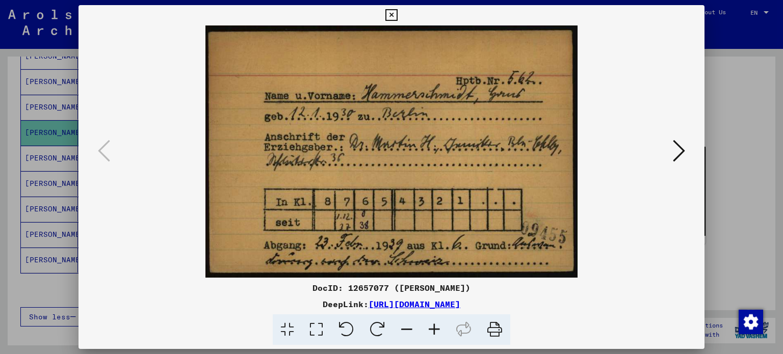
click at [392, 20] on icon at bounding box center [391, 15] width 12 height 12
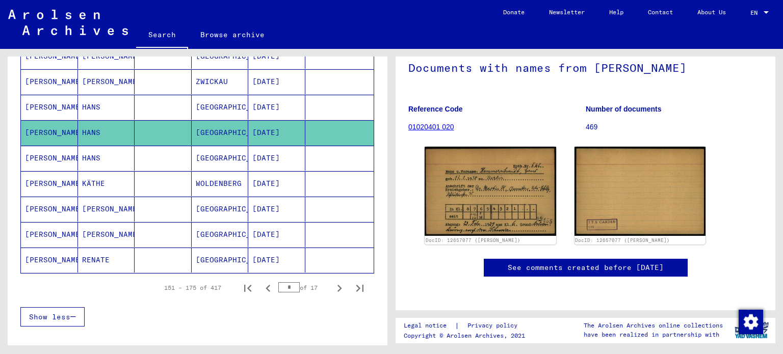
click at [57, 154] on mat-cell "[PERSON_NAME]" at bounding box center [49, 158] width 57 height 25
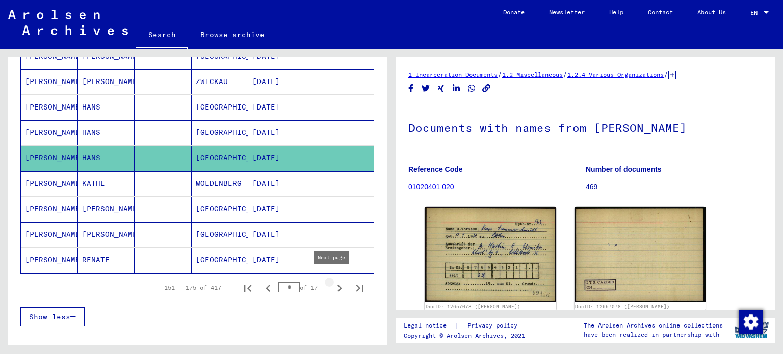
click at [337, 285] on icon "Next page" at bounding box center [339, 288] width 5 height 7
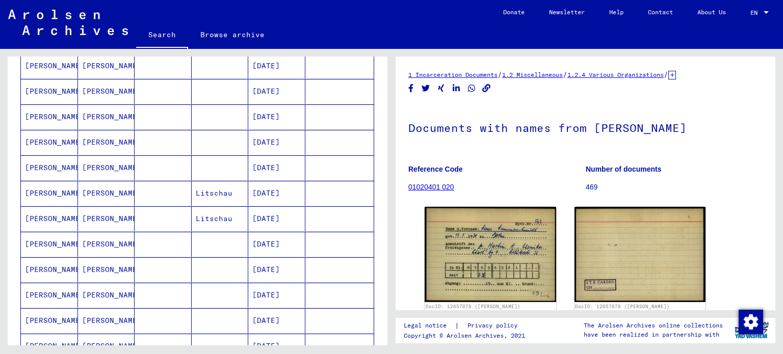
scroll to position [474, 0]
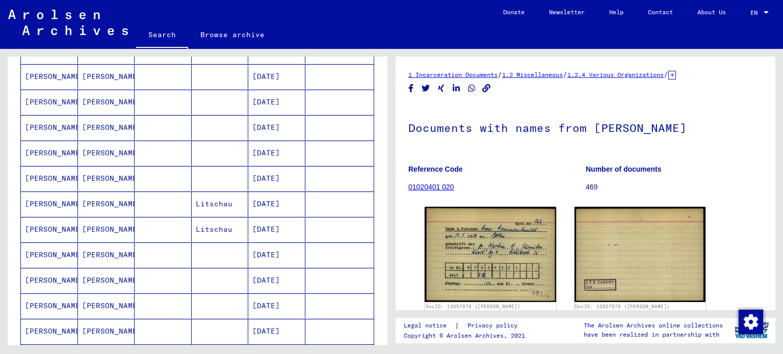
click at [38, 93] on mat-cell "[PERSON_NAME]" at bounding box center [49, 102] width 57 height 25
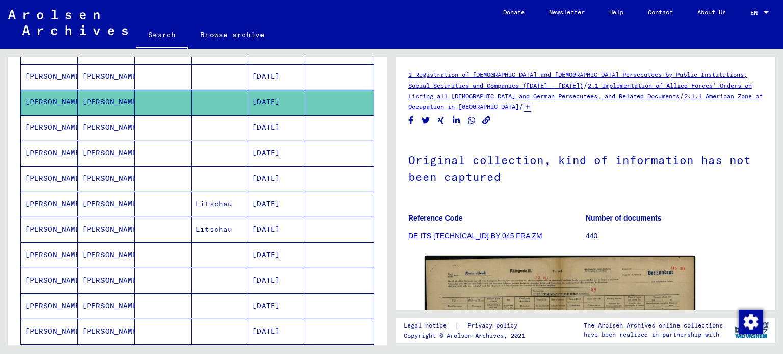
drag, startPoint x: 775, startPoint y: 132, endPoint x: 776, endPoint y: 151, distance: 19.4
click at [776, 151] on div "2 Registration of [DEMOGRAPHIC_DATA] and [DEMOGRAPHIC_DATA] Persecutees by Publ…" at bounding box center [588, 197] width 392 height 297
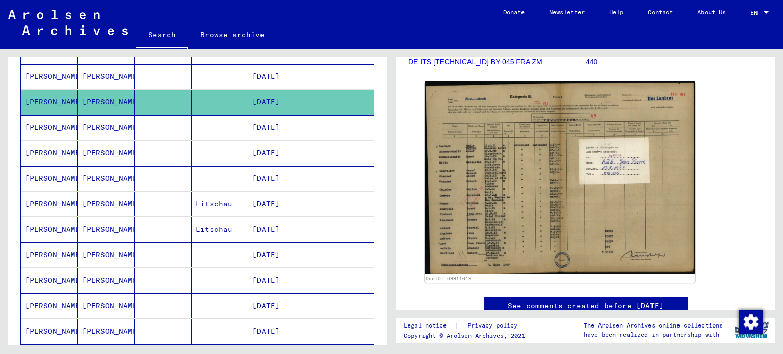
scroll to position [177, 0]
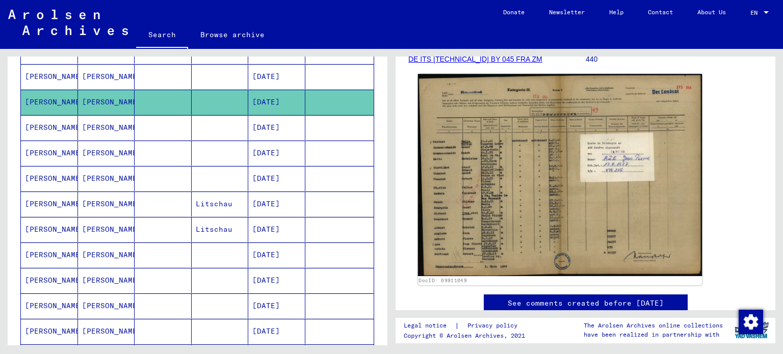
click at [620, 164] on img at bounding box center [560, 175] width 284 height 202
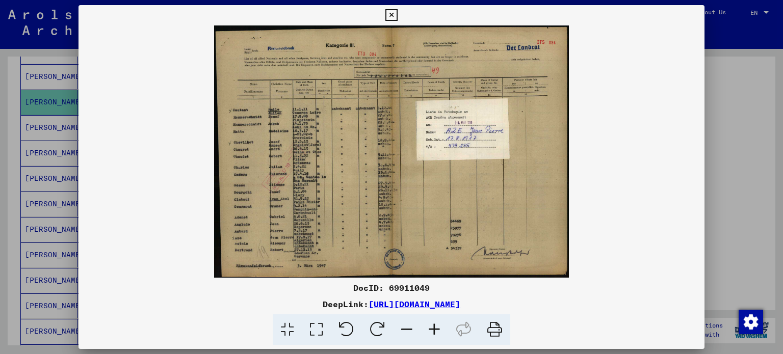
click at [432, 326] on icon at bounding box center [435, 330] width 28 height 31
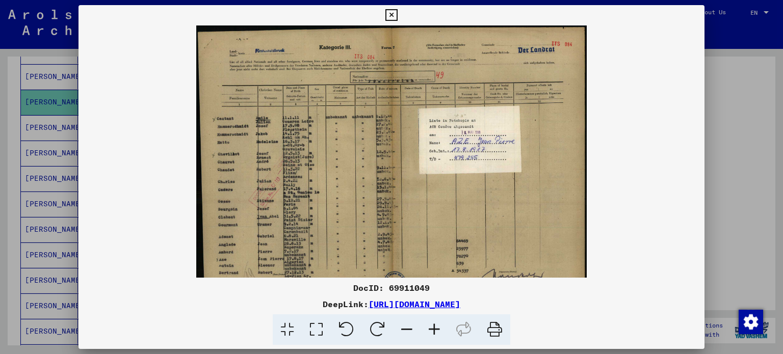
click at [432, 326] on icon at bounding box center [435, 330] width 28 height 31
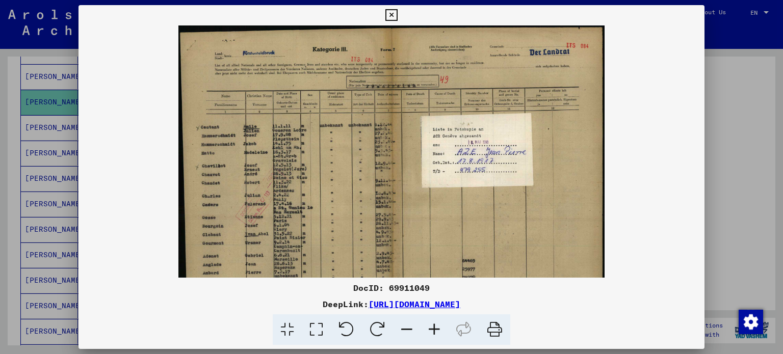
click at [432, 326] on icon at bounding box center [435, 330] width 28 height 31
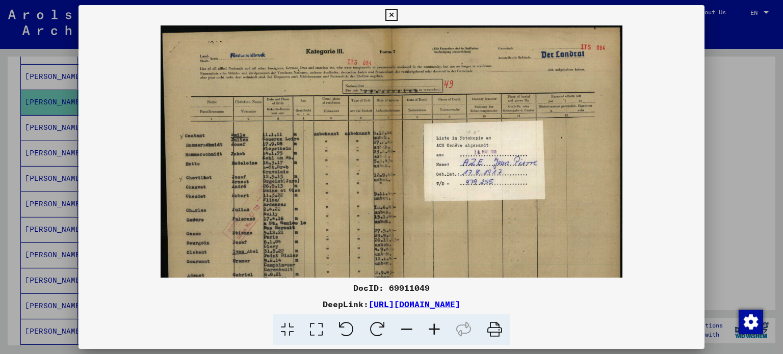
click at [432, 326] on icon at bounding box center [435, 330] width 28 height 31
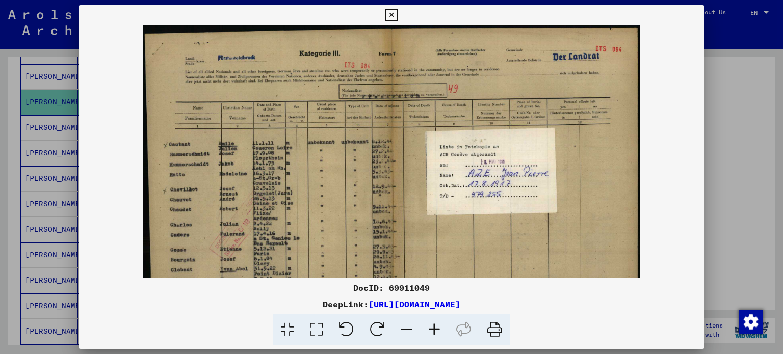
click at [432, 325] on icon at bounding box center [435, 330] width 28 height 31
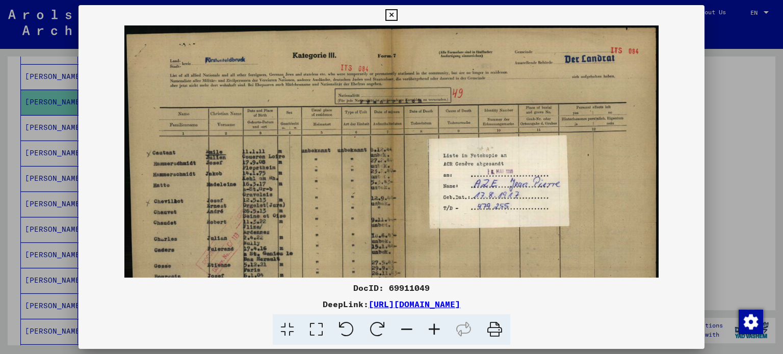
click at [392, 11] on icon at bounding box center [391, 15] width 12 height 12
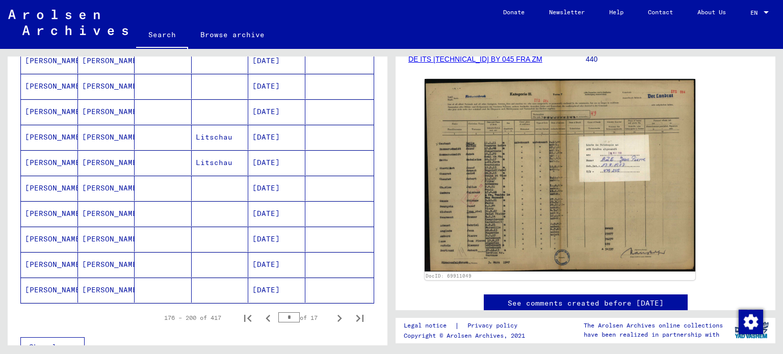
scroll to position [592, 0]
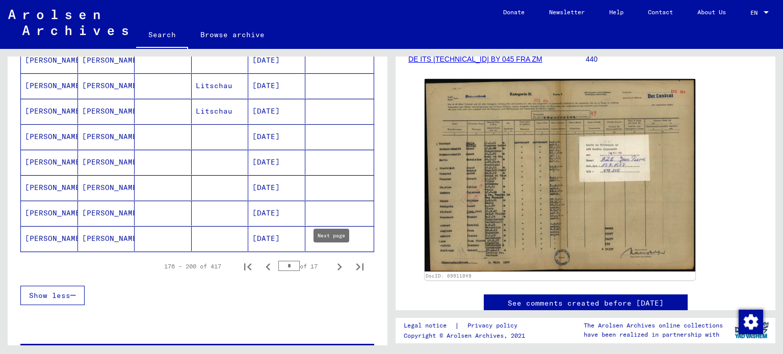
click at [332, 262] on icon "Next page" at bounding box center [339, 267] width 14 height 14
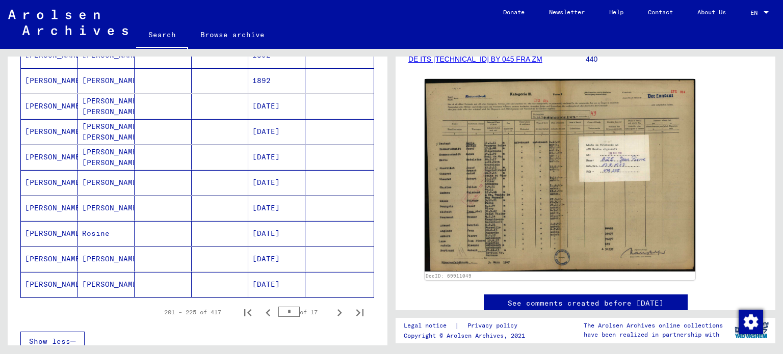
scroll to position [636, 0]
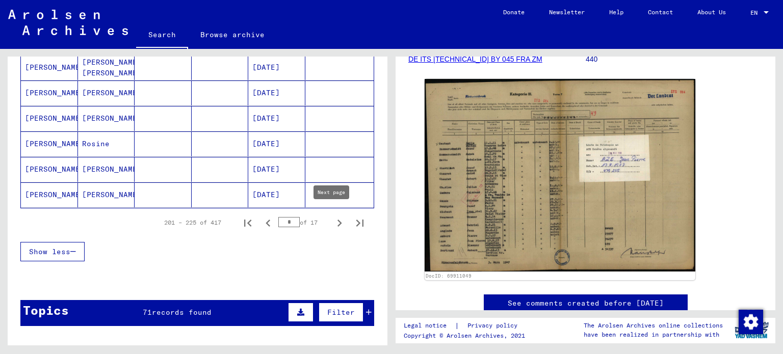
click at [337, 220] on icon "Next page" at bounding box center [339, 223] width 5 height 7
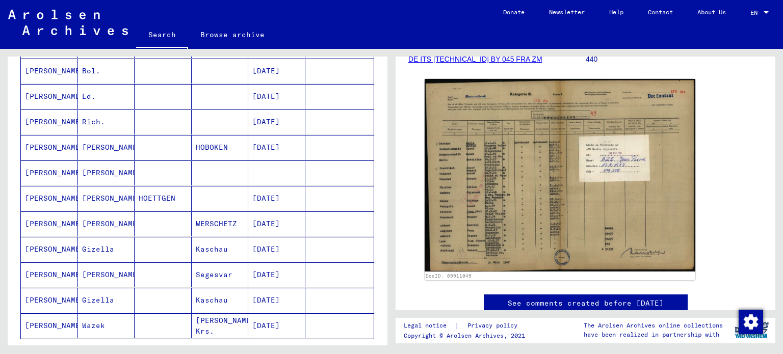
scroll to position [506, 0]
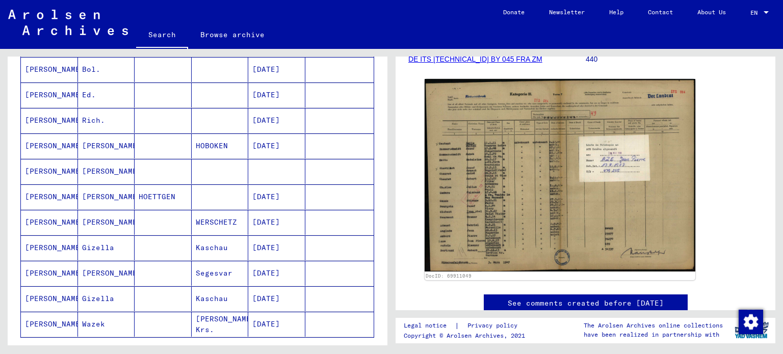
click at [53, 144] on mat-cell "[PERSON_NAME]" at bounding box center [49, 146] width 57 height 25
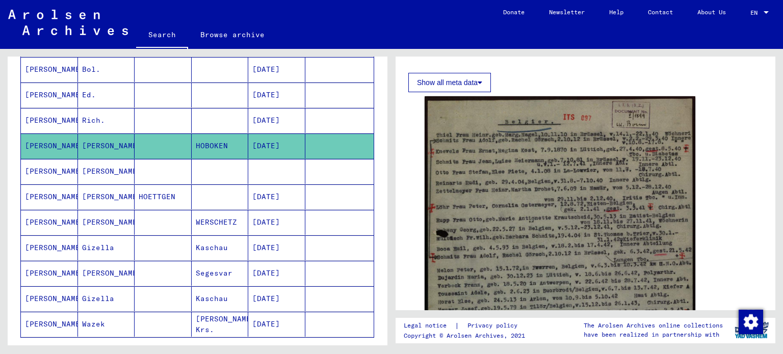
scroll to position [169, 0]
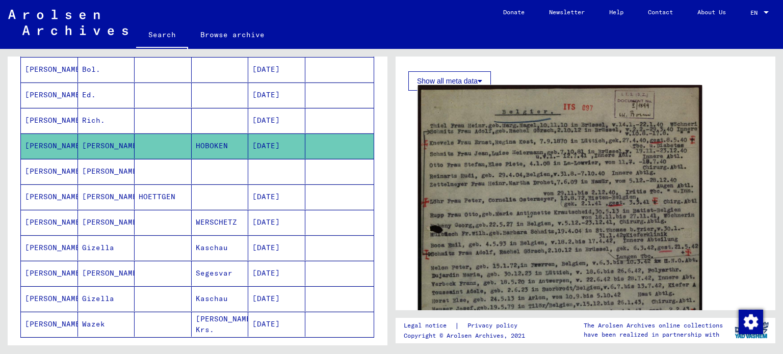
click at [535, 169] on img at bounding box center [560, 284] width 284 height 399
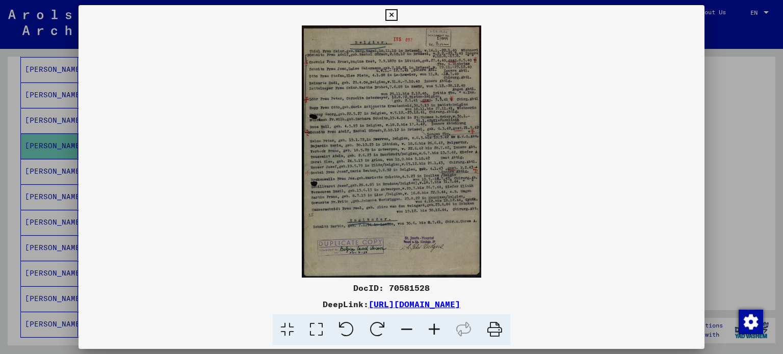
click at [432, 334] on icon at bounding box center [435, 330] width 28 height 31
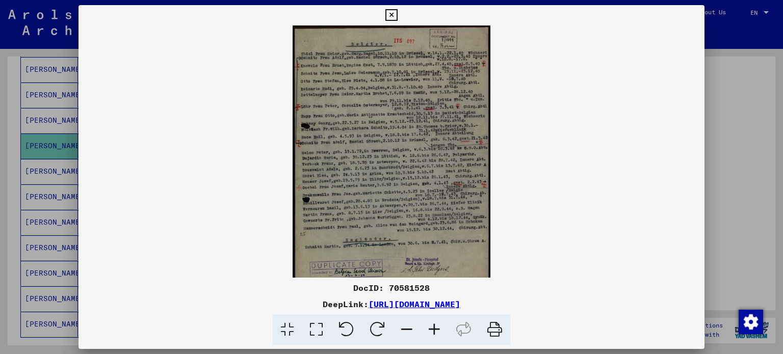
click at [432, 334] on icon at bounding box center [435, 330] width 28 height 31
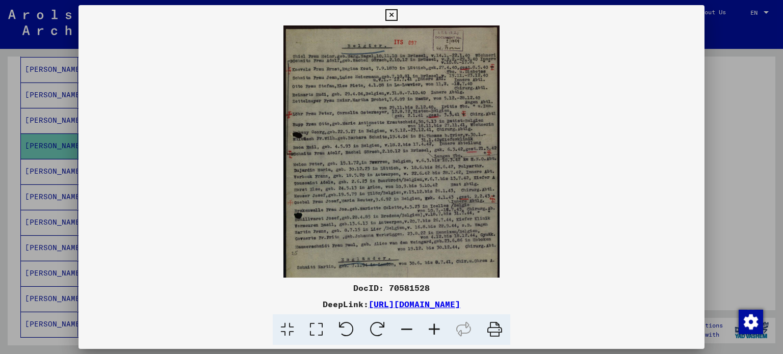
click at [432, 334] on icon at bounding box center [435, 330] width 28 height 31
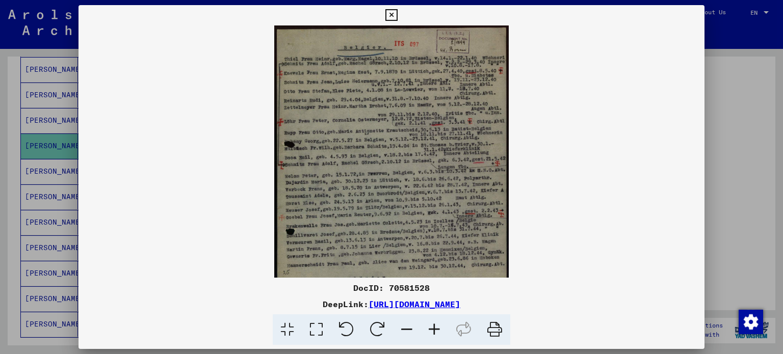
click at [432, 334] on icon at bounding box center [435, 330] width 28 height 31
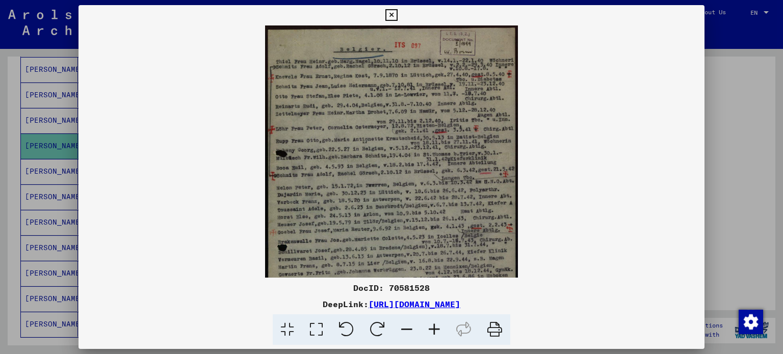
click at [432, 334] on icon at bounding box center [435, 330] width 28 height 31
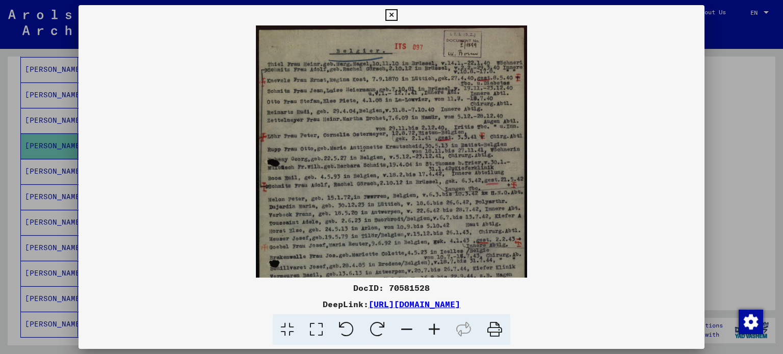
click at [432, 334] on icon at bounding box center [435, 330] width 28 height 31
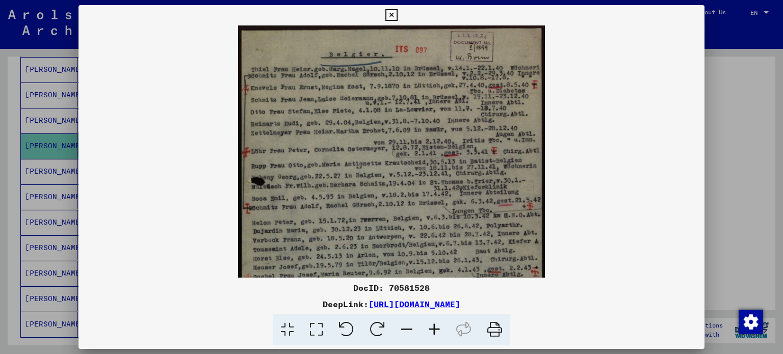
click at [432, 334] on icon at bounding box center [435, 330] width 28 height 31
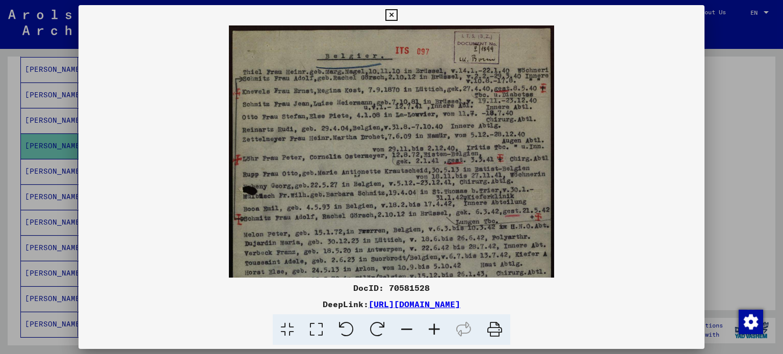
click at [432, 334] on icon at bounding box center [435, 330] width 28 height 31
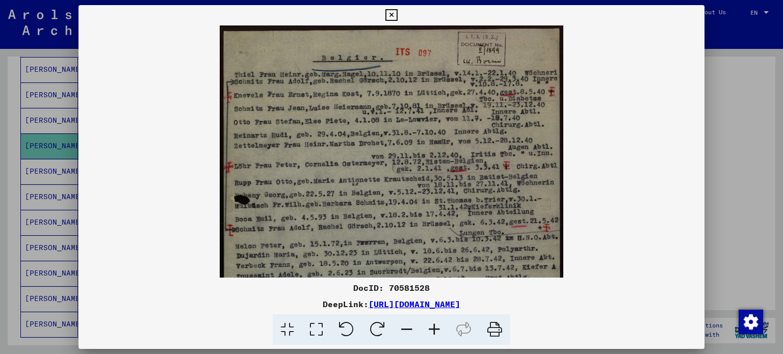
click at [432, 334] on icon at bounding box center [435, 330] width 28 height 31
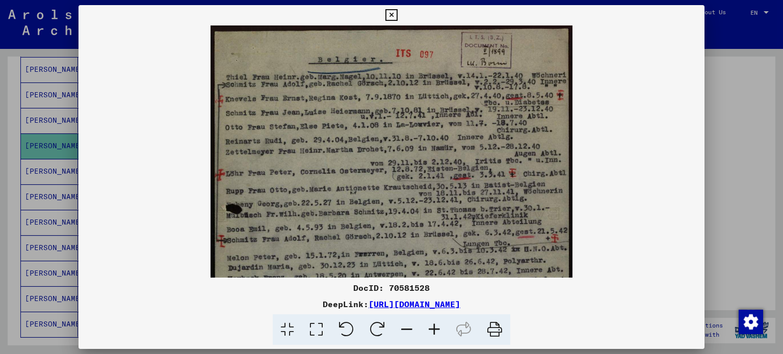
click at [432, 334] on icon at bounding box center [435, 330] width 28 height 31
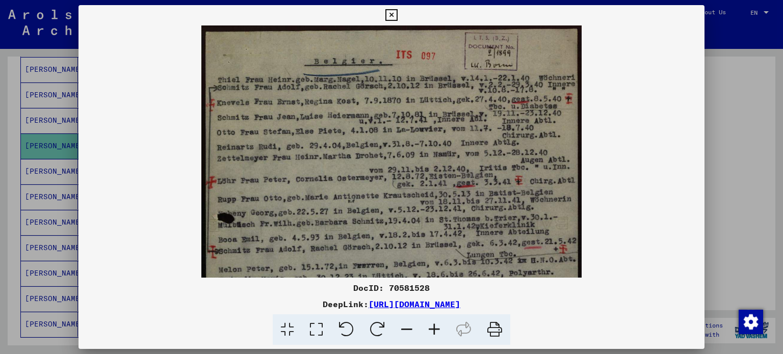
click at [432, 331] on icon at bounding box center [435, 330] width 28 height 31
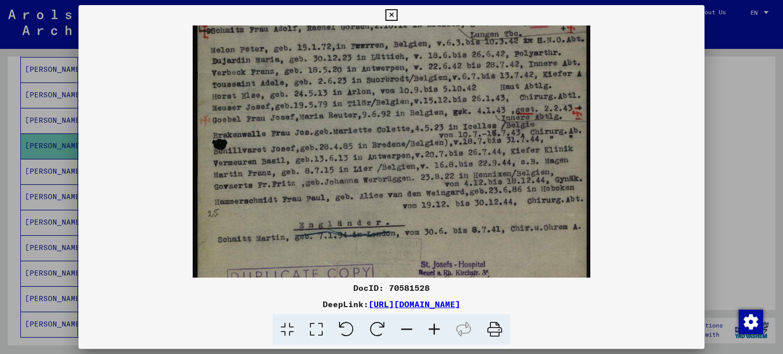
scroll to position [267, 0]
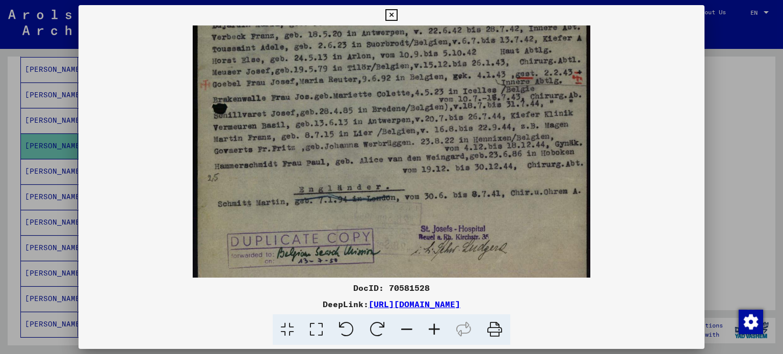
drag, startPoint x: 336, startPoint y: 201, endPoint x: 306, endPoint y: -62, distance: 264.8
click at [306, 0] on html "**********" at bounding box center [391, 177] width 783 height 354
click at [392, 12] on icon at bounding box center [391, 15] width 12 height 12
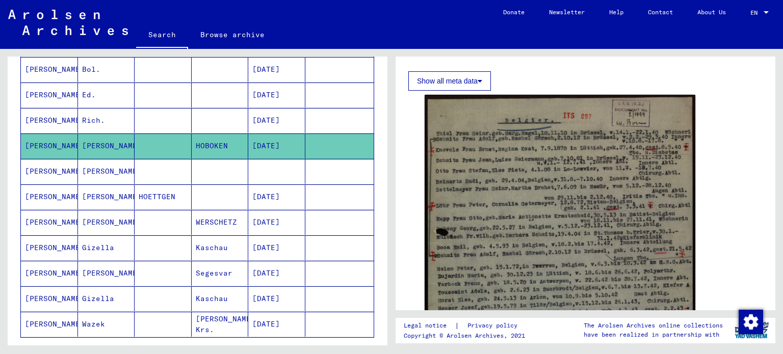
click at [43, 169] on mat-cell "[PERSON_NAME]" at bounding box center [49, 171] width 57 height 25
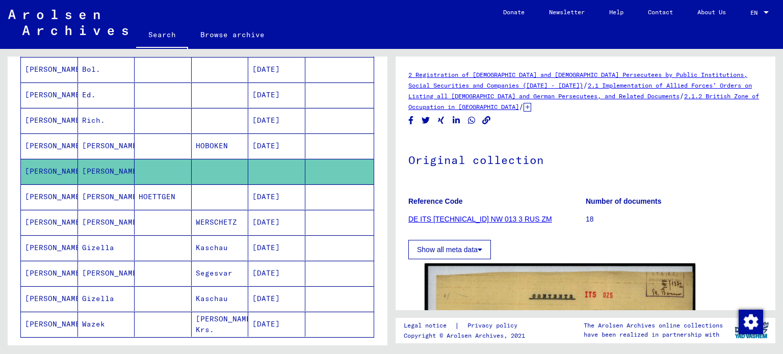
click at [43, 169] on mat-cell "[PERSON_NAME]" at bounding box center [49, 171] width 57 height 25
click at [677, 103] on div "2 Registration of [DEMOGRAPHIC_DATA] and [DEMOGRAPHIC_DATA] Persecutees by Publ…" at bounding box center [585, 90] width 354 height 43
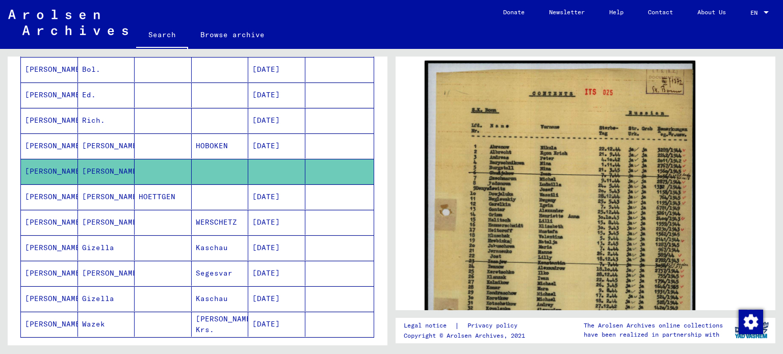
scroll to position [204, 0]
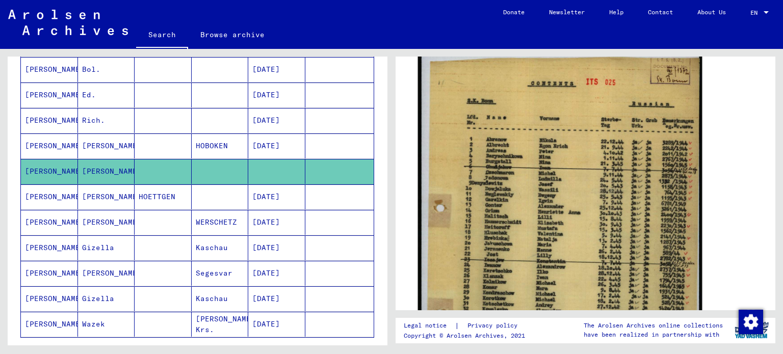
click at [530, 170] on img at bounding box center [560, 259] width 284 height 420
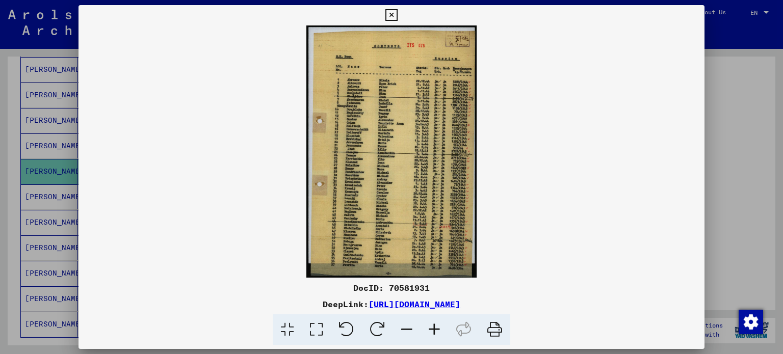
click at [386, 157] on img at bounding box center [392, 151] width 627 height 252
click at [431, 332] on icon at bounding box center [435, 330] width 28 height 31
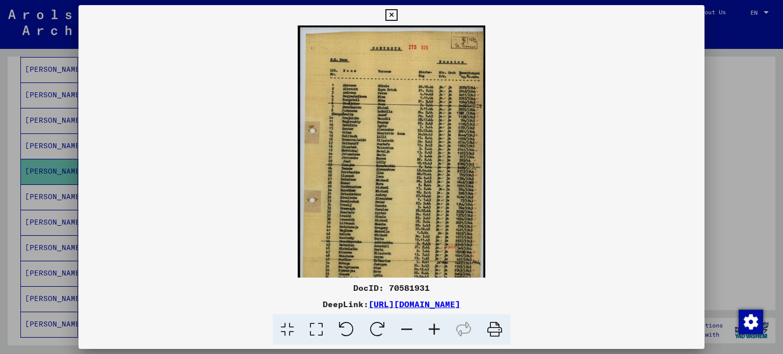
click at [431, 332] on icon at bounding box center [435, 330] width 28 height 31
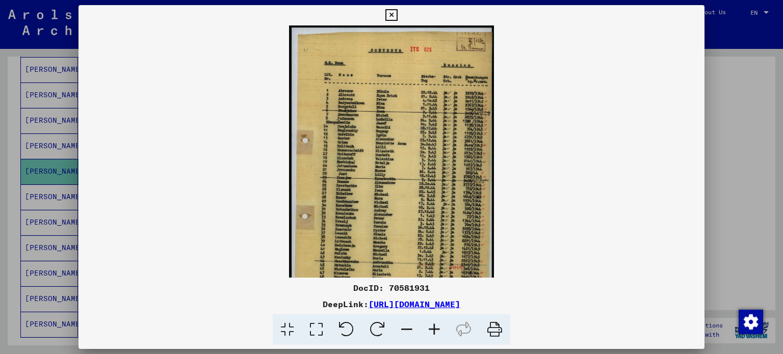
click at [431, 332] on icon at bounding box center [435, 330] width 28 height 31
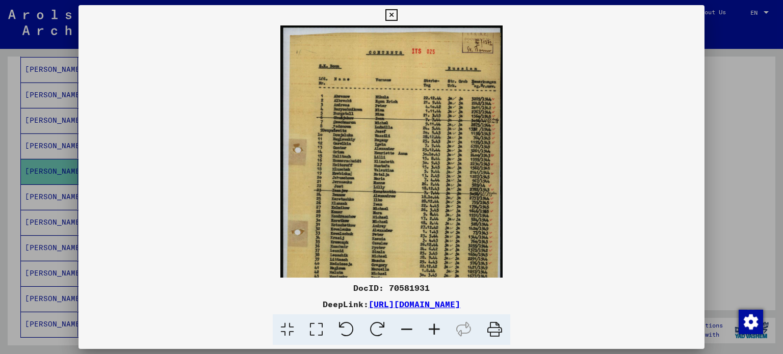
click at [431, 332] on icon at bounding box center [435, 330] width 28 height 31
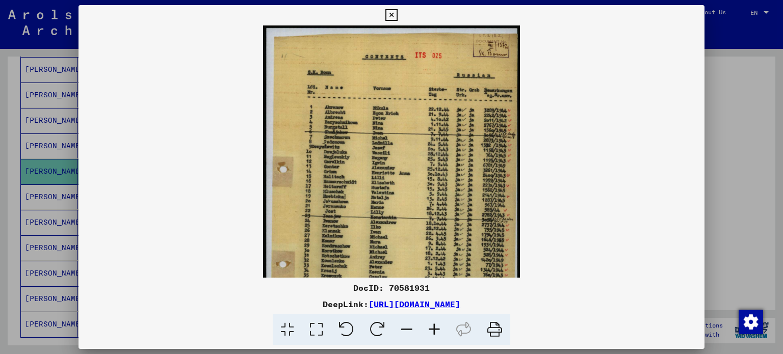
click at [431, 332] on icon at bounding box center [435, 330] width 28 height 31
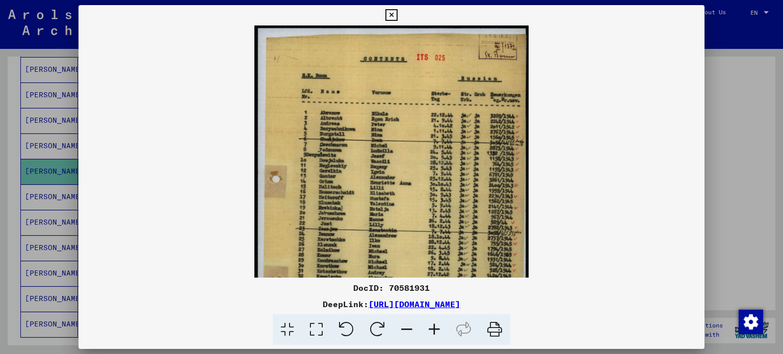
click at [431, 332] on icon at bounding box center [435, 330] width 28 height 31
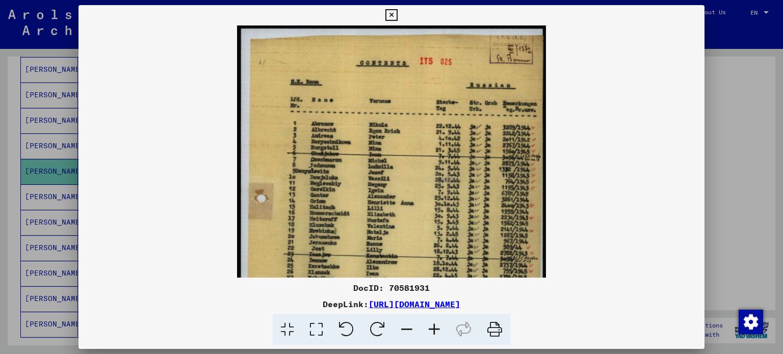
click at [431, 332] on icon at bounding box center [435, 330] width 28 height 31
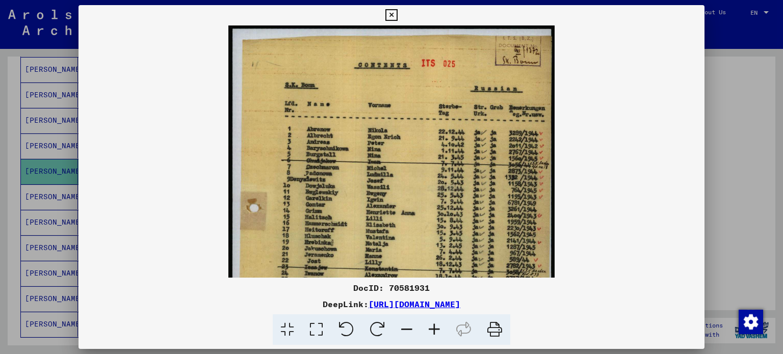
click at [431, 332] on icon at bounding box center [435, 330] width 28 height 31
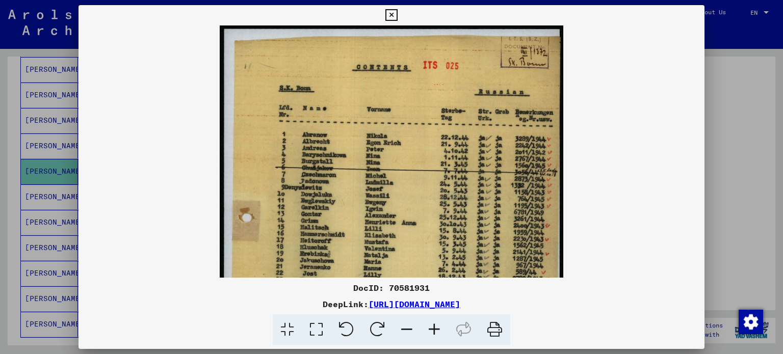
click at [431, 329] on icon at bounding box center [435, 330] width 28 height 31
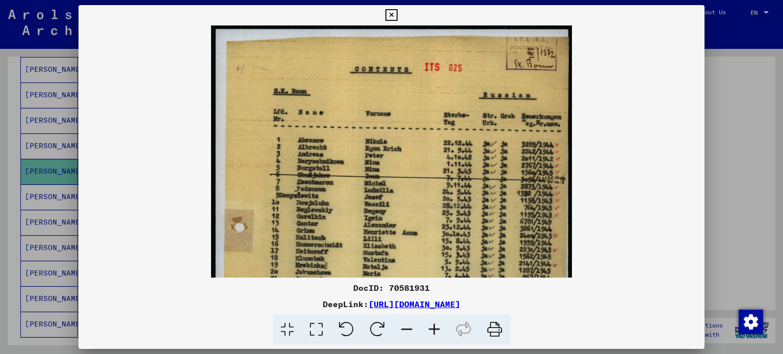
click at [431, 329] on icon at bounding box center [435, 330] width 28 height 31
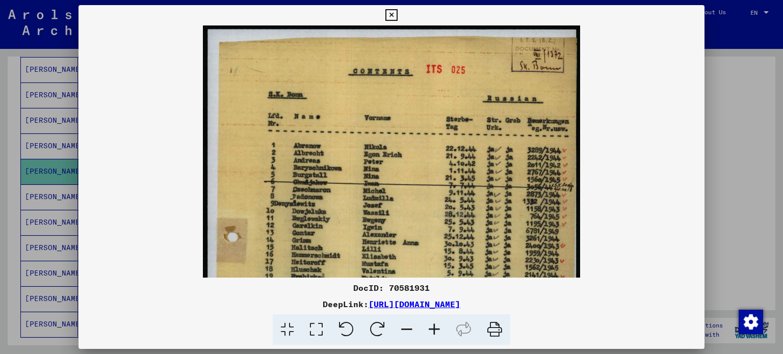
click at [347, 205] on img at bounding box center [392, 304] width 378 height 558
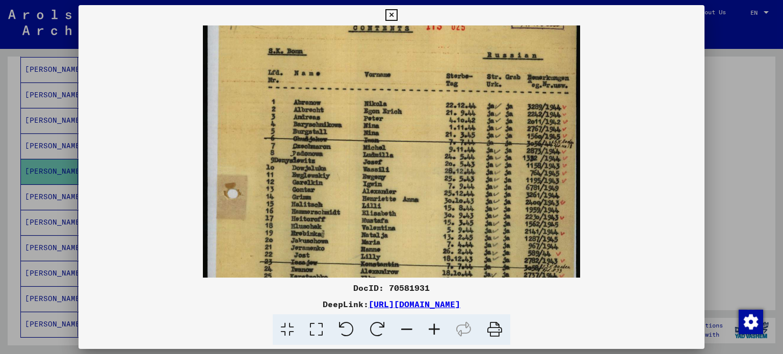
scroll to position [44, 0]
drag, startPoint x: 437, startPoint y: 262, endPoint x: 423, endPoint y: 219, distance: 45.6
click at [423, 219] on img at bounding box center [392, 260] width 378 height 558
click at [390, 12] on icon at bounding box center [391, 15] width 12 height 12
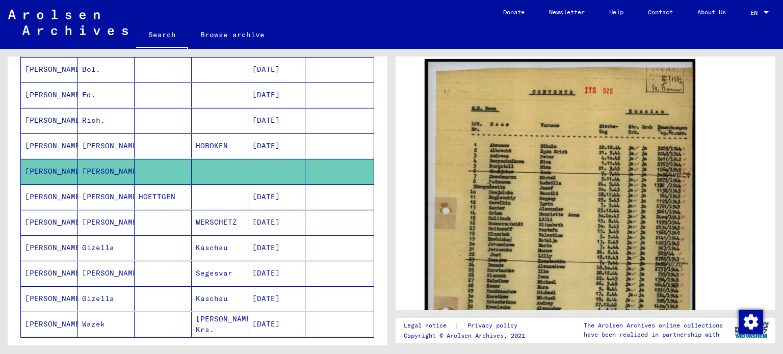
click at [103, 194] on mat-cell "[PERSON_NAME]" at bounding box center [106, 197] width 57 height 25
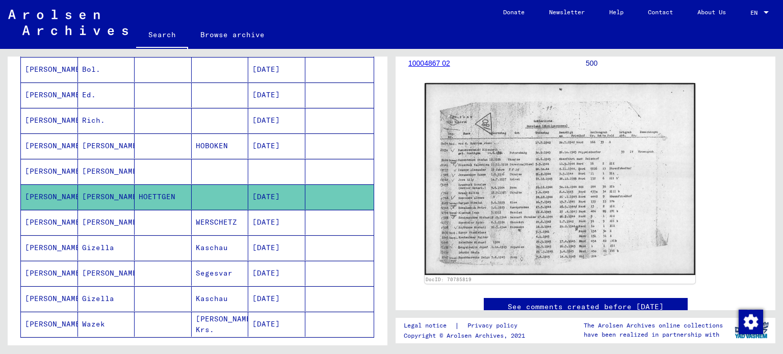
scroll to position [157, 0]
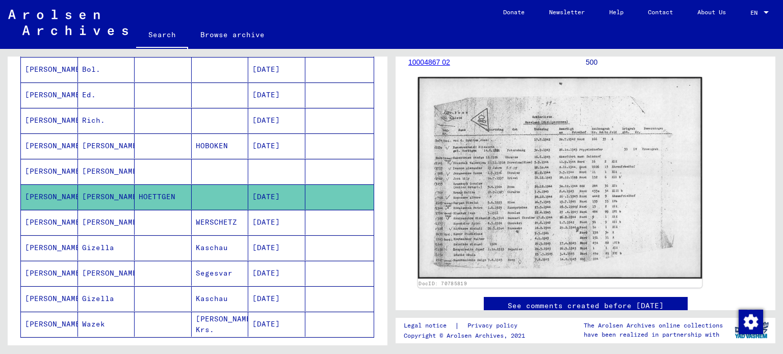
click at [575, 180] on img at bounding box center [560, 178] width 284 height 202
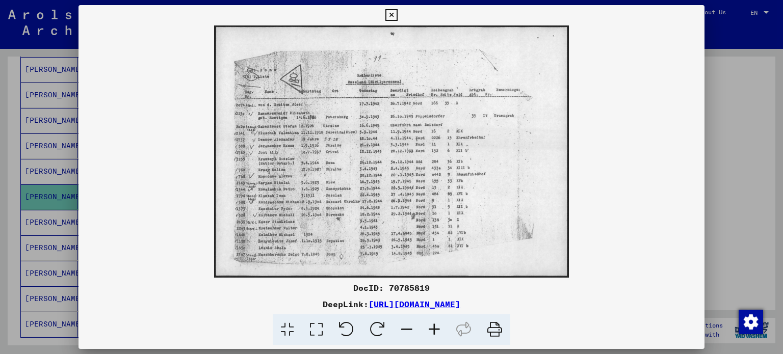
click at [433, 329] on icon at bounding box center [435, 330] width 28 height 31
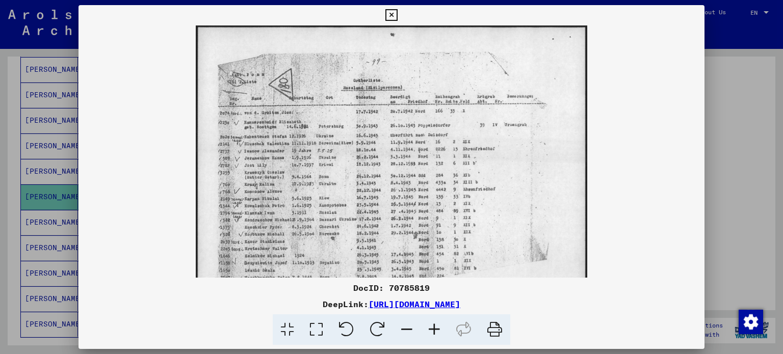
click at [433, 329] on icon at bounding box center [435, 330] width 28 height 31
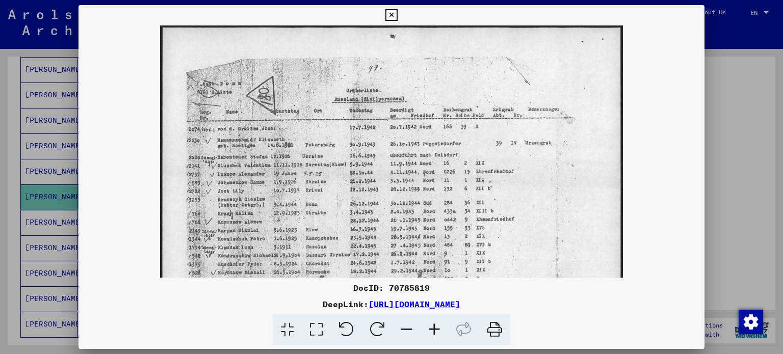
click at [433, 329] on icon at bounding box center [435, 330] width 28 height 31
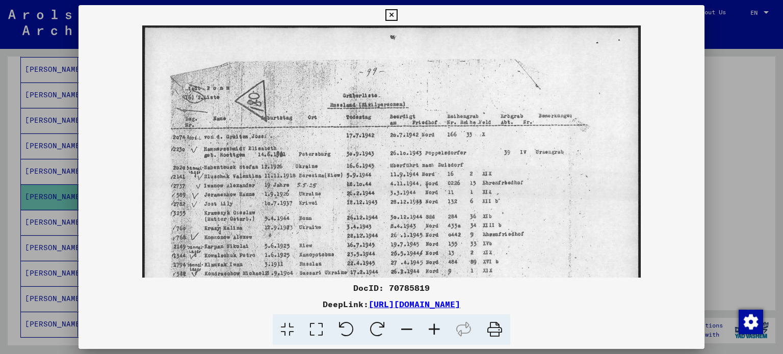
click at [433, 329] on icon at bounding box center [435, 330] width 28 height 31
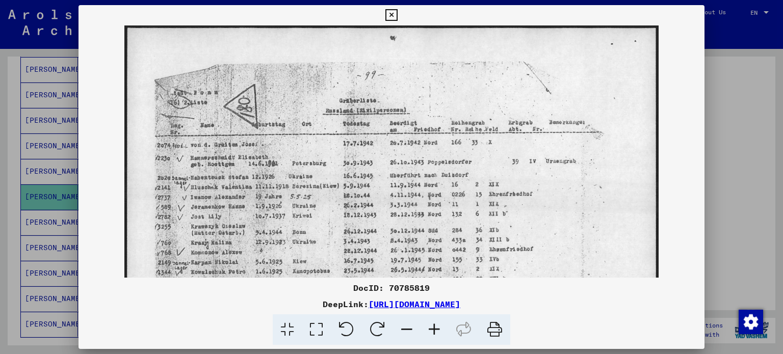
click at [433, 329] on icon at bounding box center [435, 330] width 28 height 31
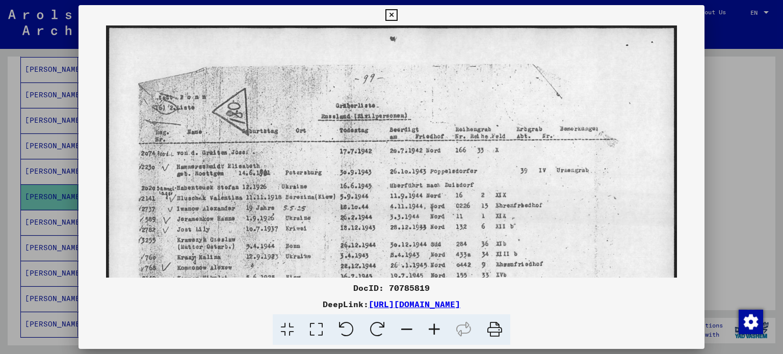
click at [392, 16] on icon at bounding box center [391, 15] width 12 height 12
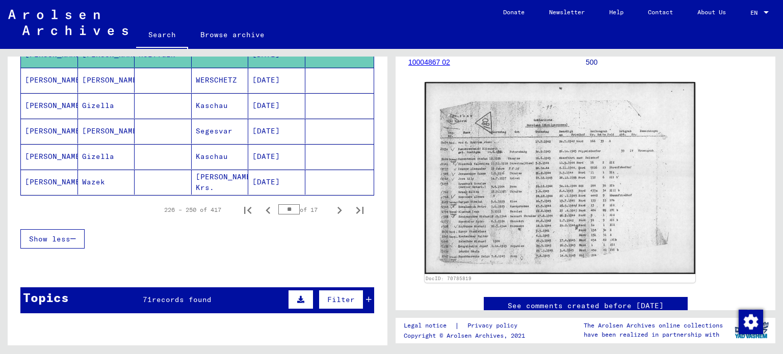
scroll to position [654, 0]
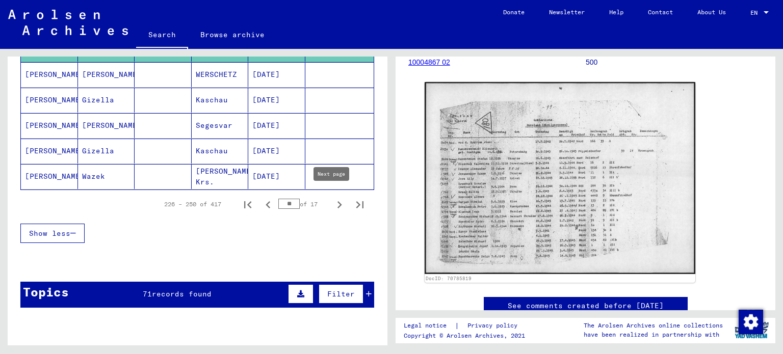
click at [332, 198] on icon "Next page" at bounding box center [339, 205] width 14 height 14
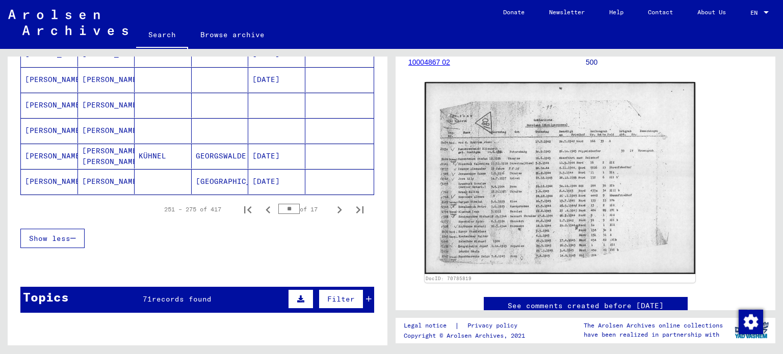
scroll to position [651, 0]
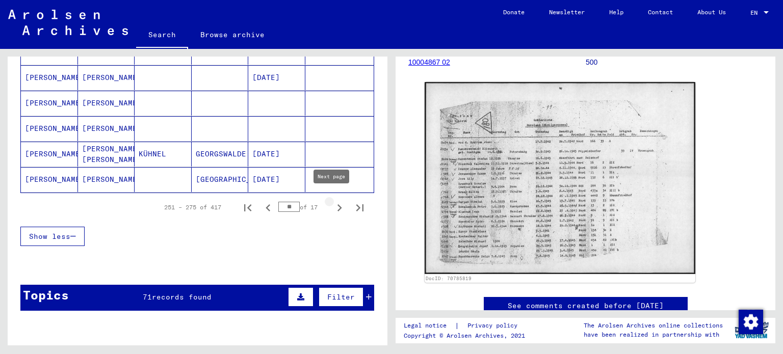
click at [337, 204] on icon "Next page" at bounding box center [339, 207] width 5 height 7
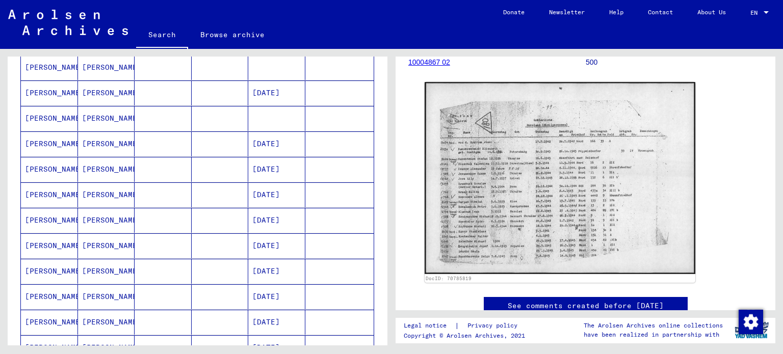
scroll to position [178, 0]
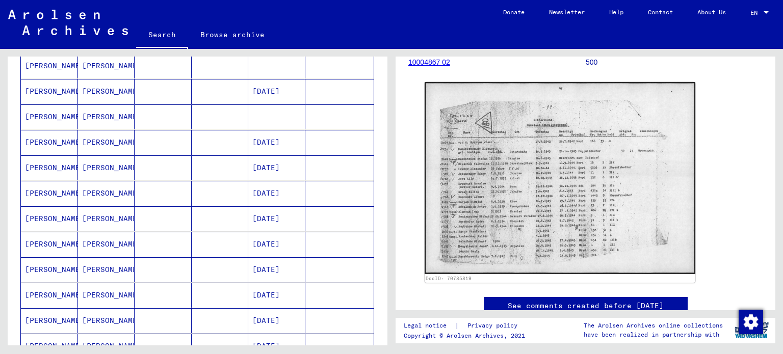
click at [51, 141] on mat-cell "[PERSON_NAME]" at bounding box center [49, 142] width 57 height 25
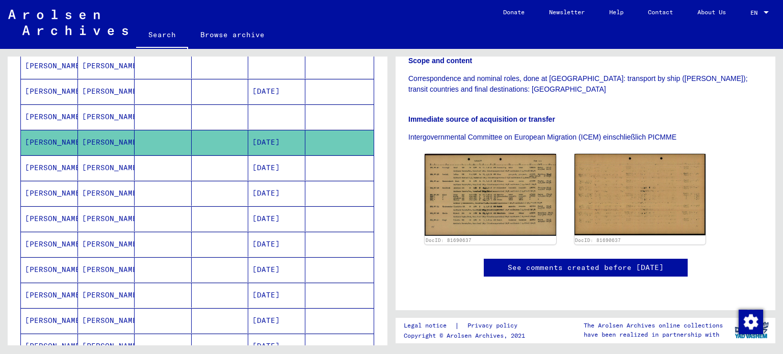
scroll to position [216, 0]
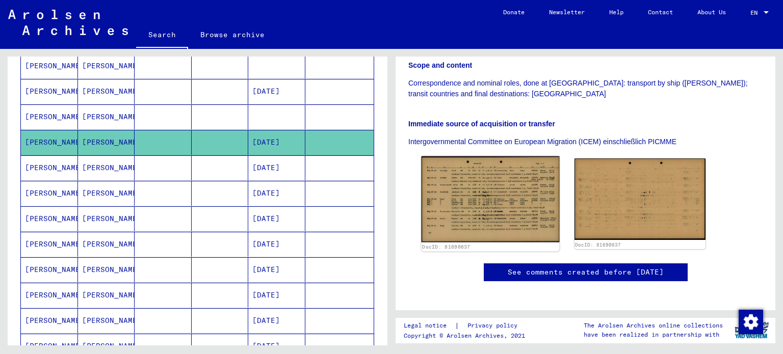
click at [499, 199] on img at bounding box center [491, 200] width 138 height 86
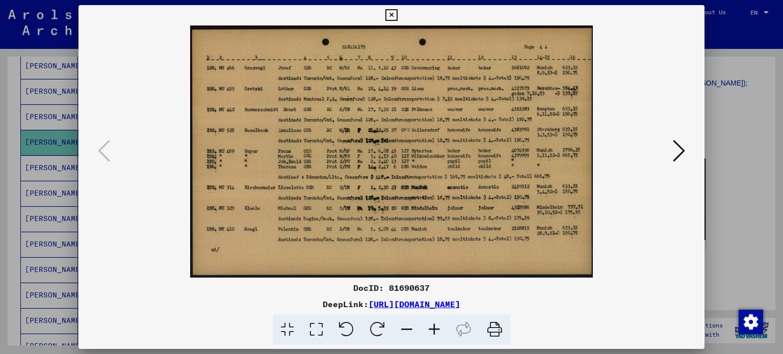
click at [430, 329] on icon at bounding box center [435, 330] width 28 height 31
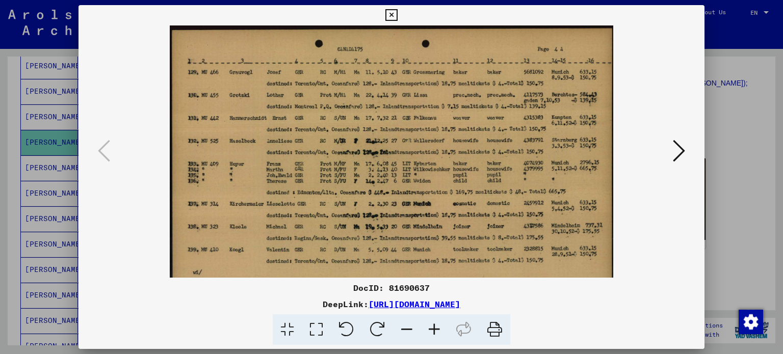
click at [430, 329] on icon at bounding box center [435, 330] width 28 height 31
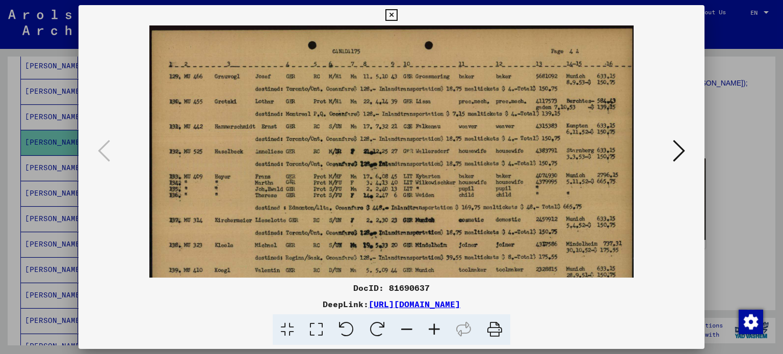
click at [430, 329] on icon at bounding box center [435, 330] width 28 height 31
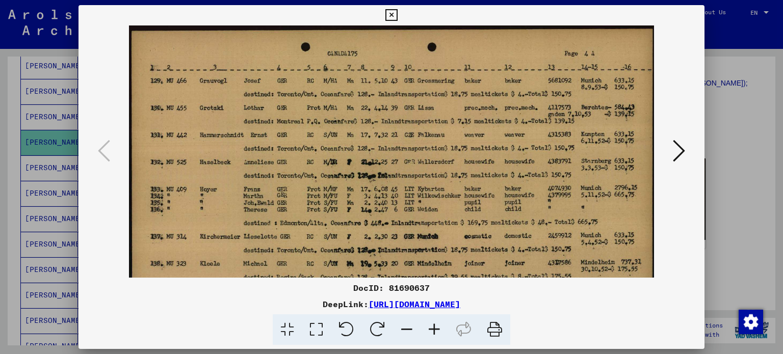
click at [430, 329] on icon at bounding box center [435, 330] width 28 height 31
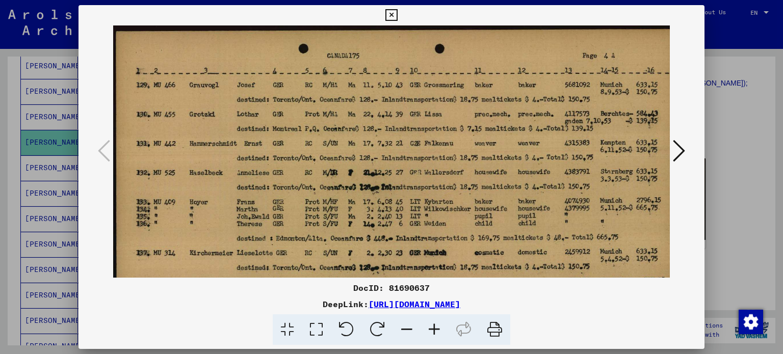
click at [430, 329] on icon at bounding box center [435, 330] width 28 height 31
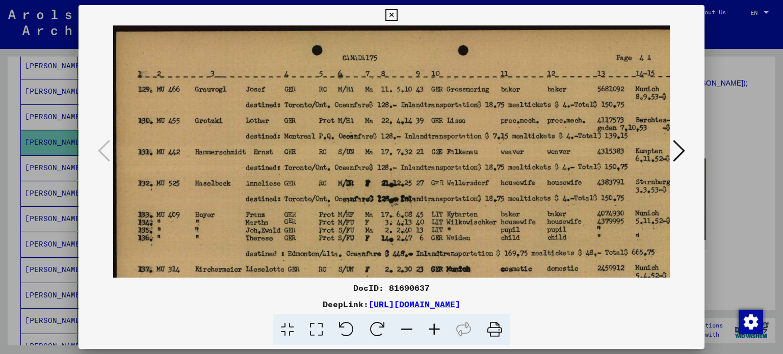
click at [430, 331] on icon at bounding box center [435, 330] width 28 height 31
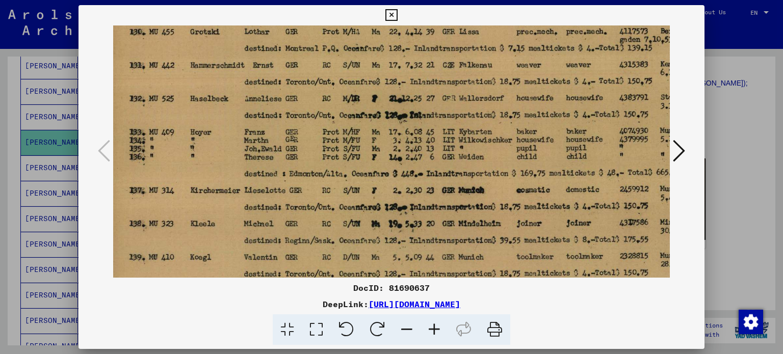
scroll to position [97, 10]
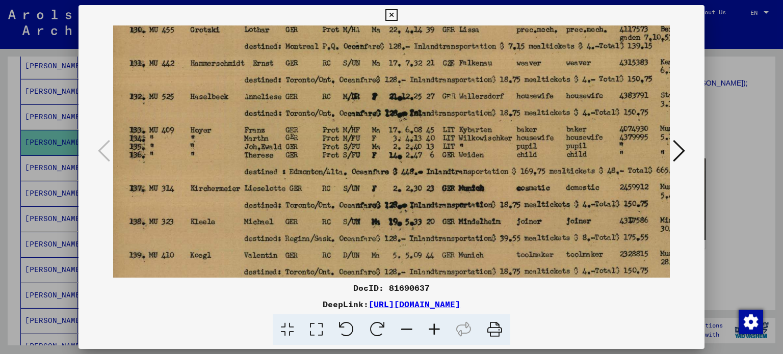
drag, startPoint x: 500, startPoint y: 163, endPoint x: 498, endPoint y: 85, distance: 78.0
click at [498, 85] on img at bounding box center [426, 130] width 647 height 405
click at [392, 18] on icon at bounding box center [391, 15] width 12 height 12
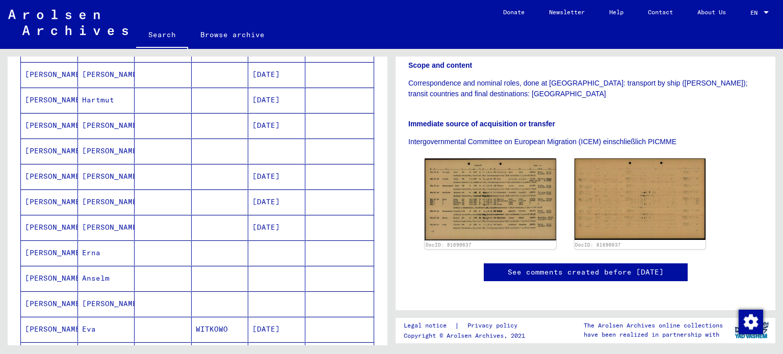
scroll to position [477, 0]
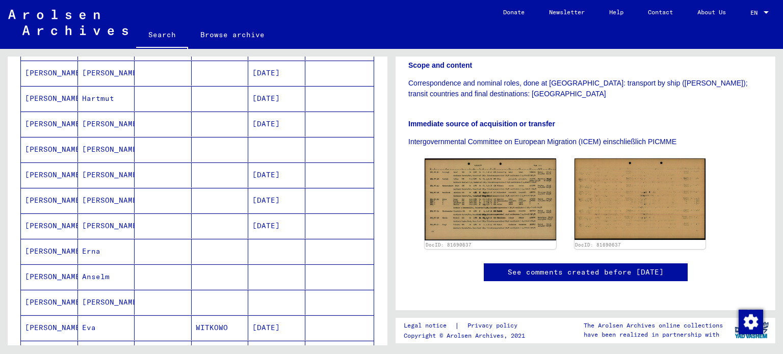
click at [47, 116] on mat-cell "[PERSON_NAME]" at bounding box center [49, 124] width 57 height 25
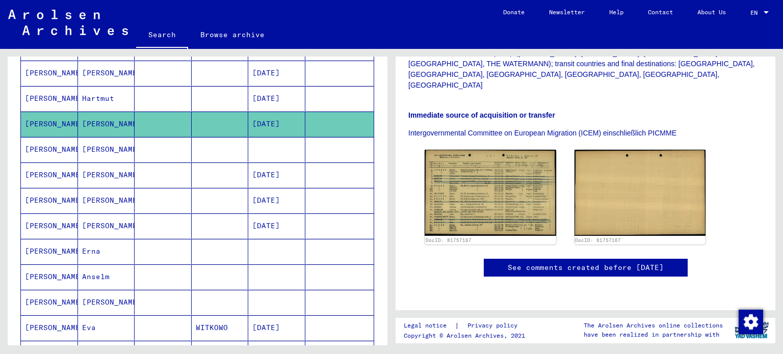
scroll to position [314, 0]
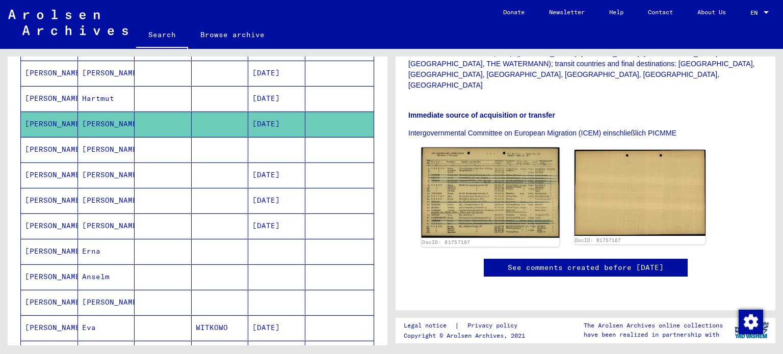
click at [507, 148] on img at bounding box center [491, 193] width 138 height 90
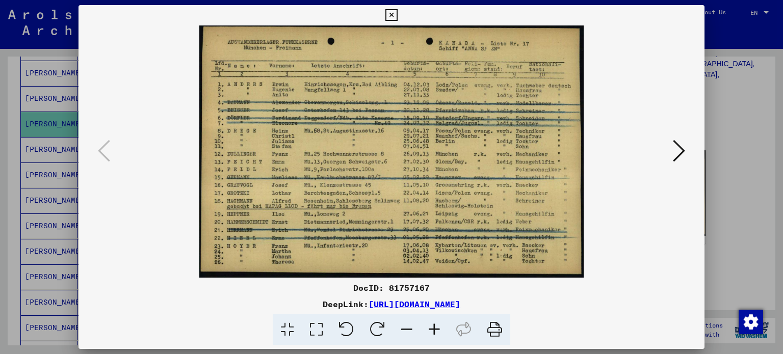
click at [389, 10] on icon at bounding box center [391, 15] width 12 height 12
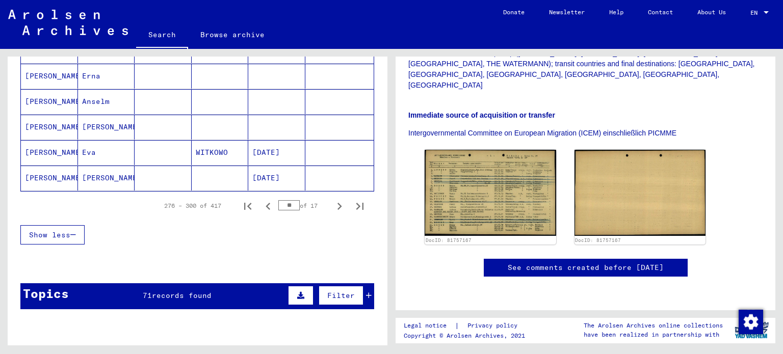
scroll to position [663, 0]
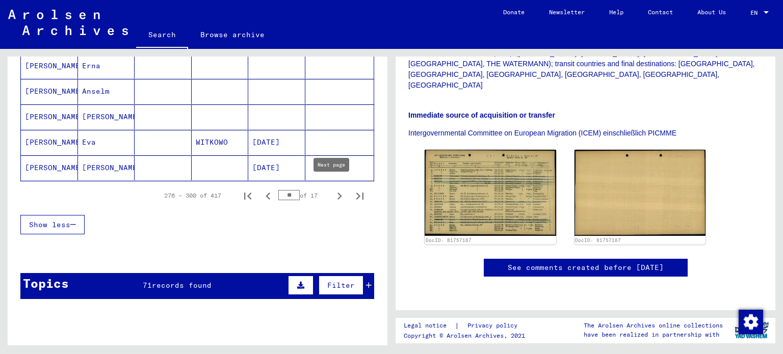
click at [332, 189] on icon "Next page" at bounding box center [339, 196] width 14 height 14
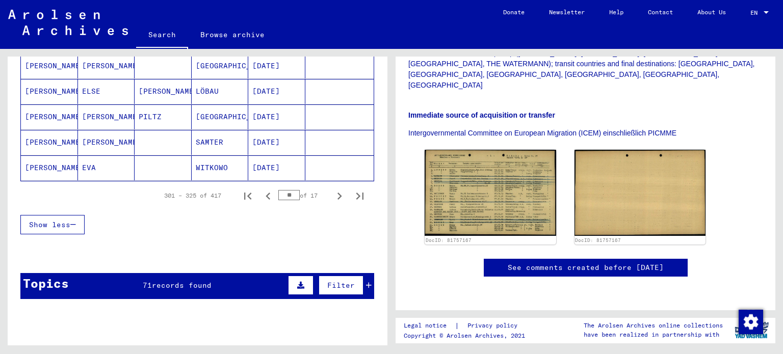
click at [378, 253] on div at bounding box center [198, 254] width 380 height 13
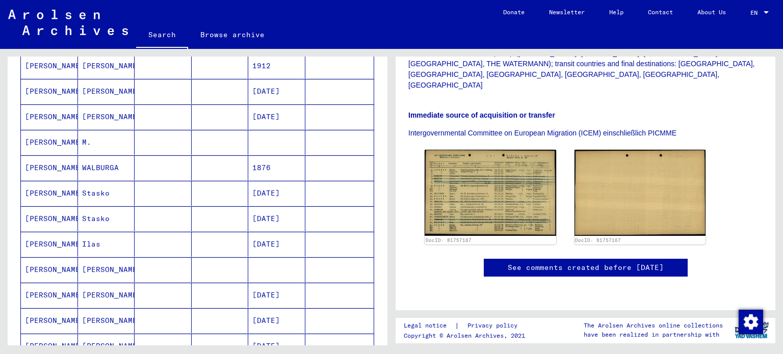
scroll to position [156, 0]
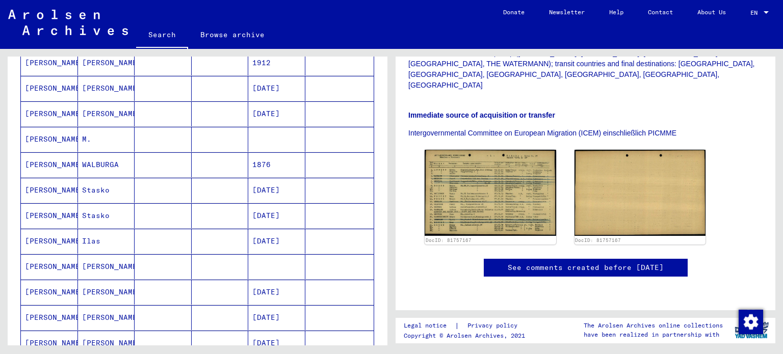
click at [29, 135] on mat-cell "[PERSON_NAME]" at bounding box center [49, 139] width 57 height 25
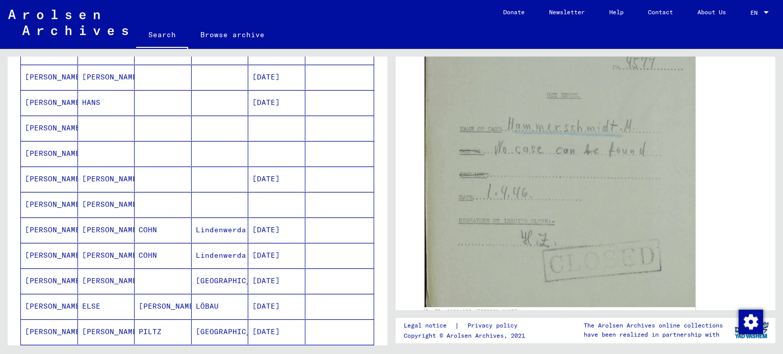
scroll to position [446, 0]
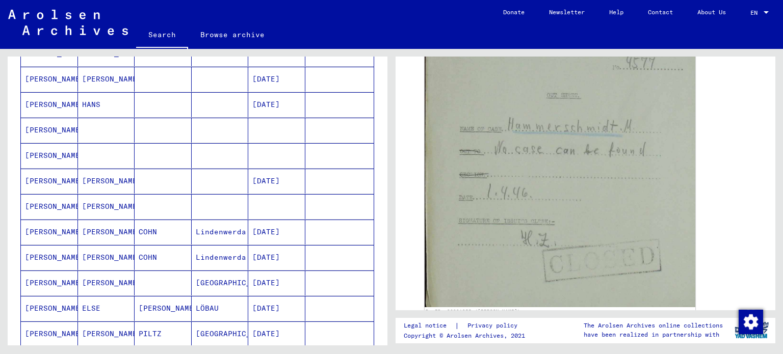
click at [57, 102] on mat-cell "[PERSON_NAME]" at bounding box center [49, 104] width 57 height 25
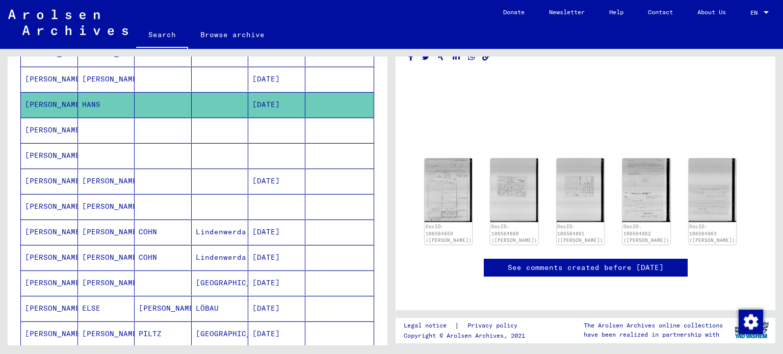
scroll to position [107, 0]
drag, startPoint x: 388, startPoint y: 215, endPoint x: 388, endPoint y: 229, distance: 14.8
click at [388, 229] on div "**********" at bounding box center [196, 197] width 392 height 297
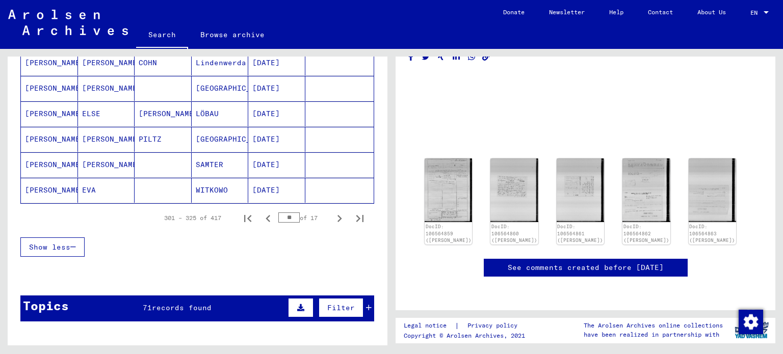
scroll to position [645, 0]
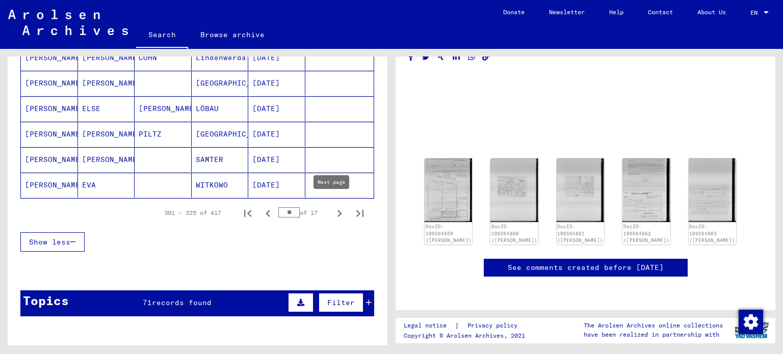
click at [332, 211] on icon "Next page" at bounding box center [339, 213] width 14 height 14
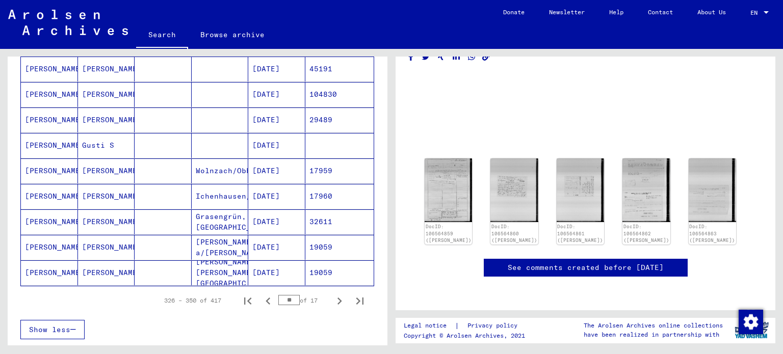
scroll to position [670, 0]
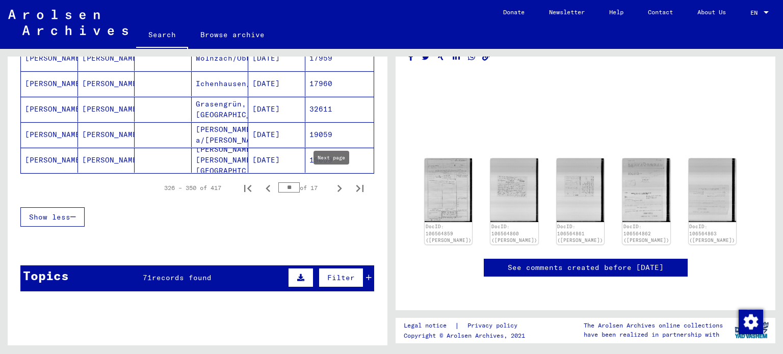
click at [332, 181] on icon "Next page" at bounding box center [339, 188] width 14 height 14
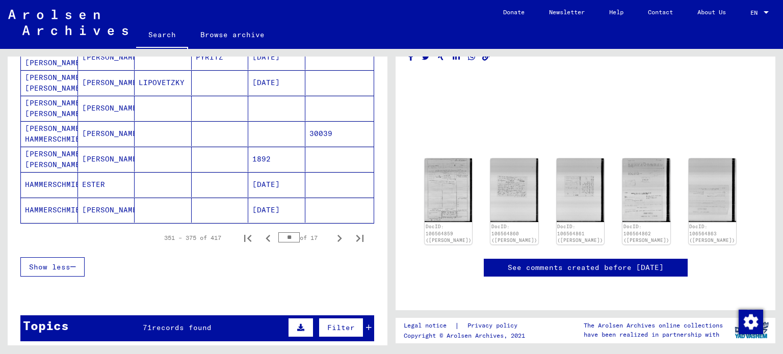
scroll to position [636, 0]
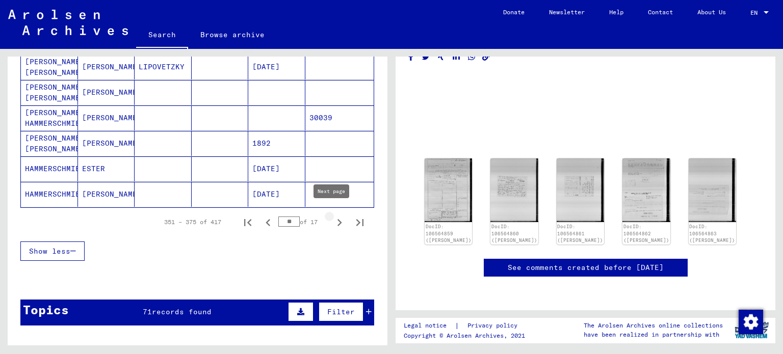
click at [333, 216] on icon "Next page" at bounding box center [339, 223] width 14 height 14
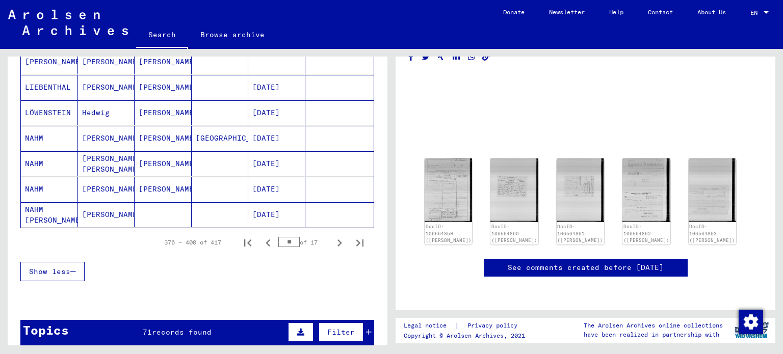
scroll to position [682, 0]
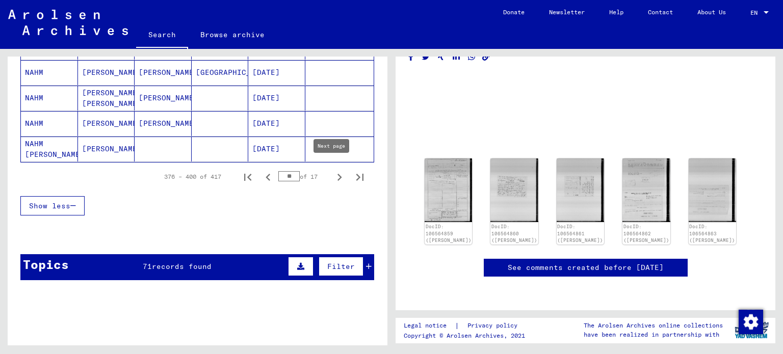
click at [332, 170] on icon "Next page" at bounding box center [339, 177] width 14 height 14
type input "**"
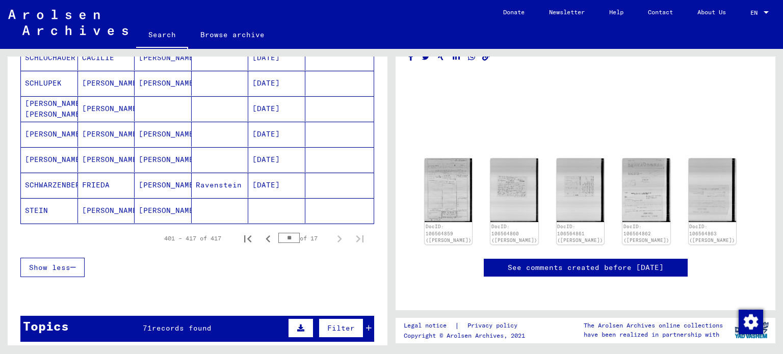
scroll to position [0, 0]
